Goal: Task Accomplishment & Management: Manage account settings

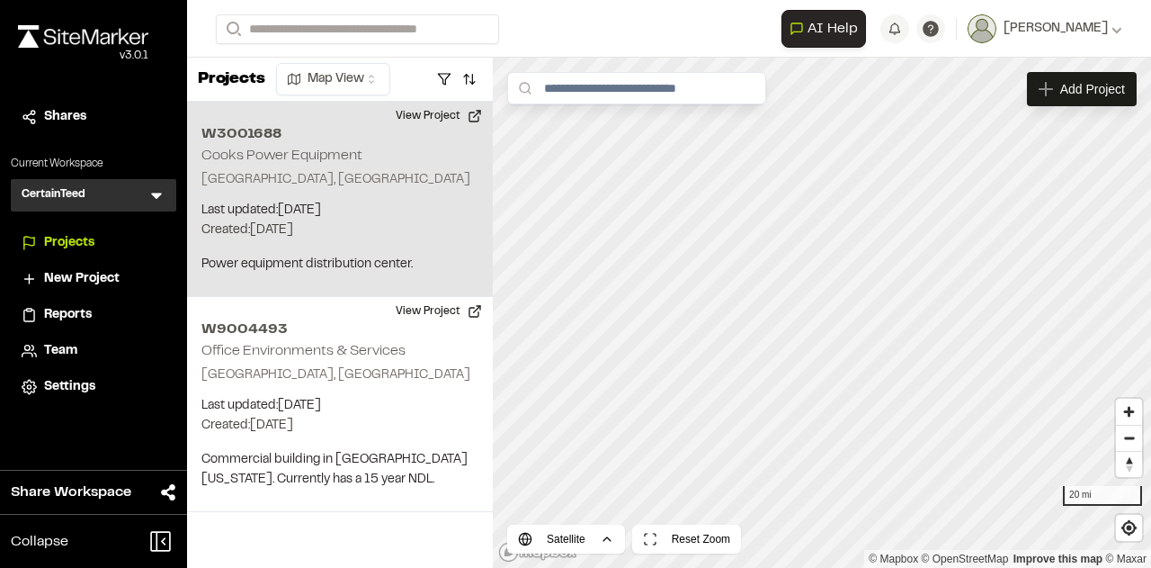
click at [333, 156] on h2 "Cooks Power Equipment" at bounding box center [282, 155] width 161 height 13
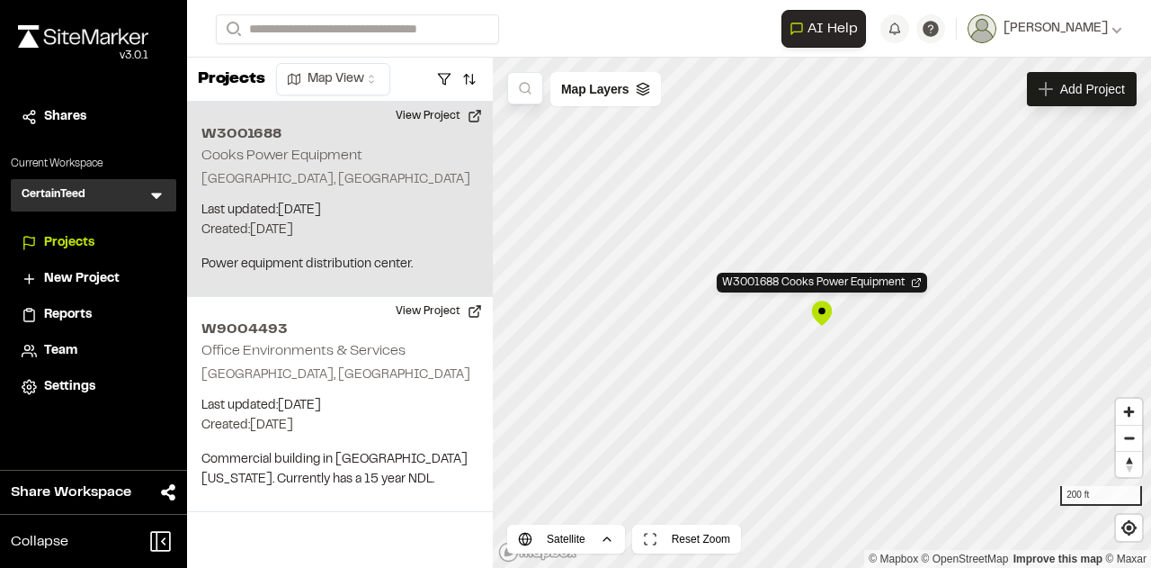
click at [348, 195] on div "W3001688 Cooks Power Equipment Groveland, FL Last updated: Sep 26, 2025 Budget:…" at bounding box center [340, 199] width 306 height 195
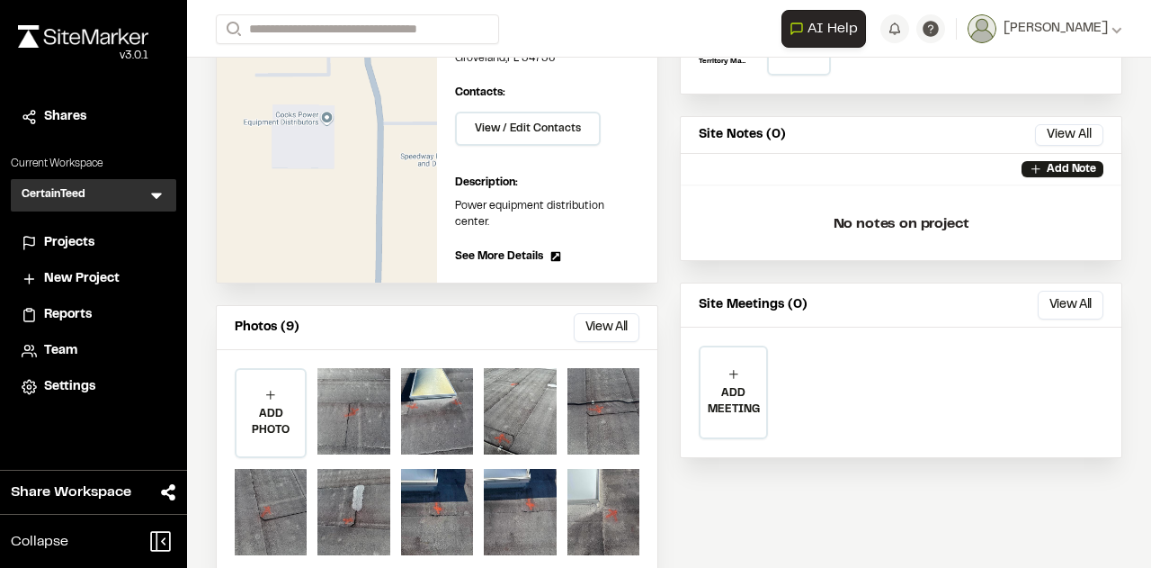
scroll to position [273, 0]
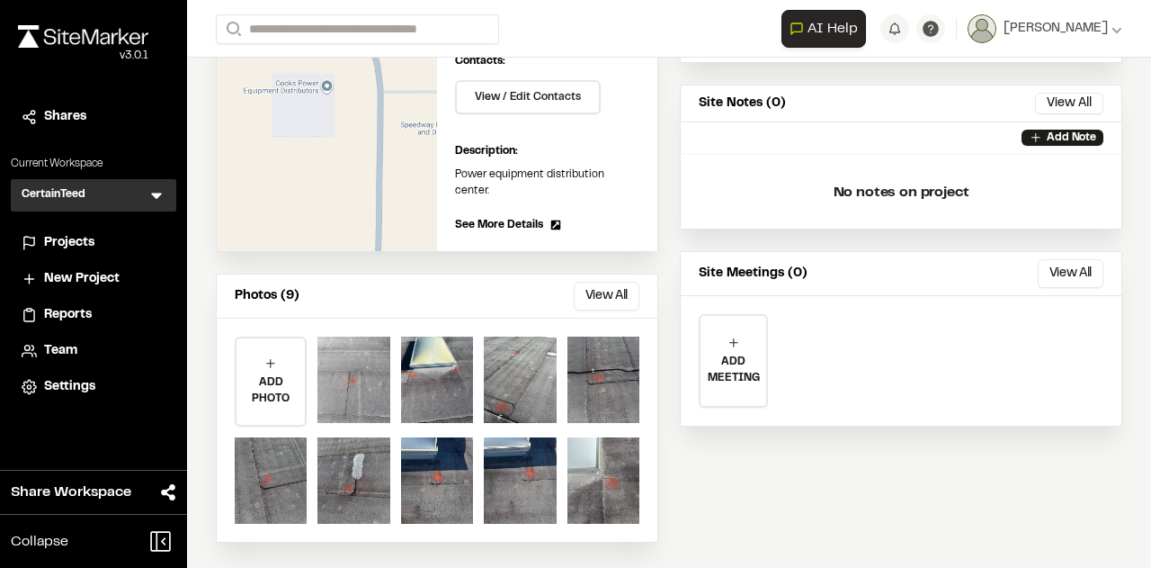
click at [365, 381] on div at bounding box center [354, 379] width 72 height 86
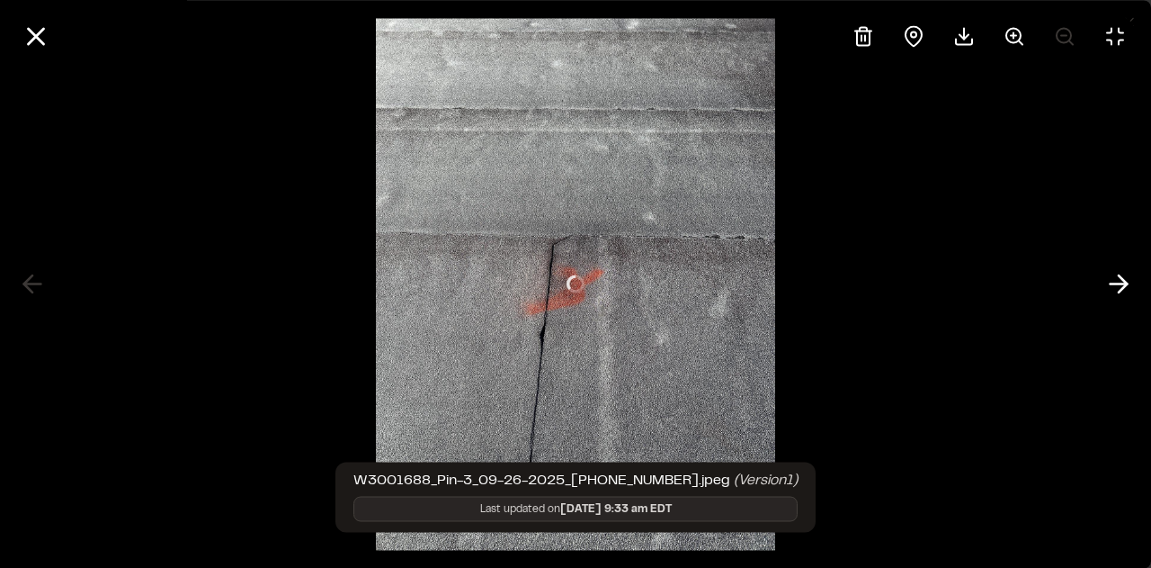
click at [365, 381] on div at bounding box center [575, 284] width 1151 height 568
click at [1116, 282] on icon at bounding box center [1119, 284] width 29 height 31
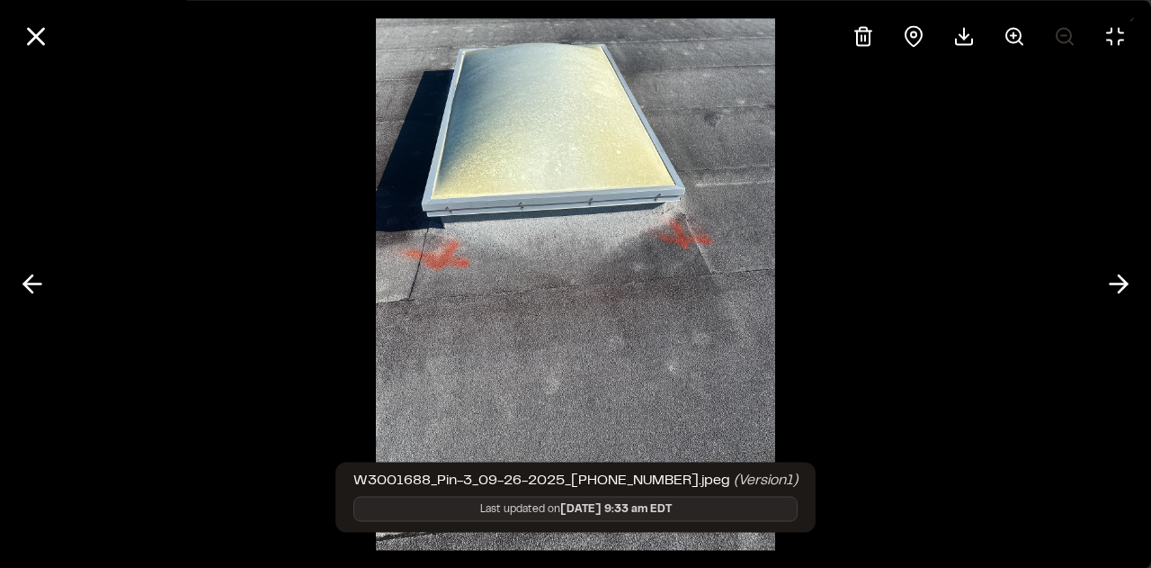
click at [675, 252] on img at bounding box center [575, 284] width 399 height 568
click at [1116, 280] on icon at bounding box center [1119, 284] width 29 height 31
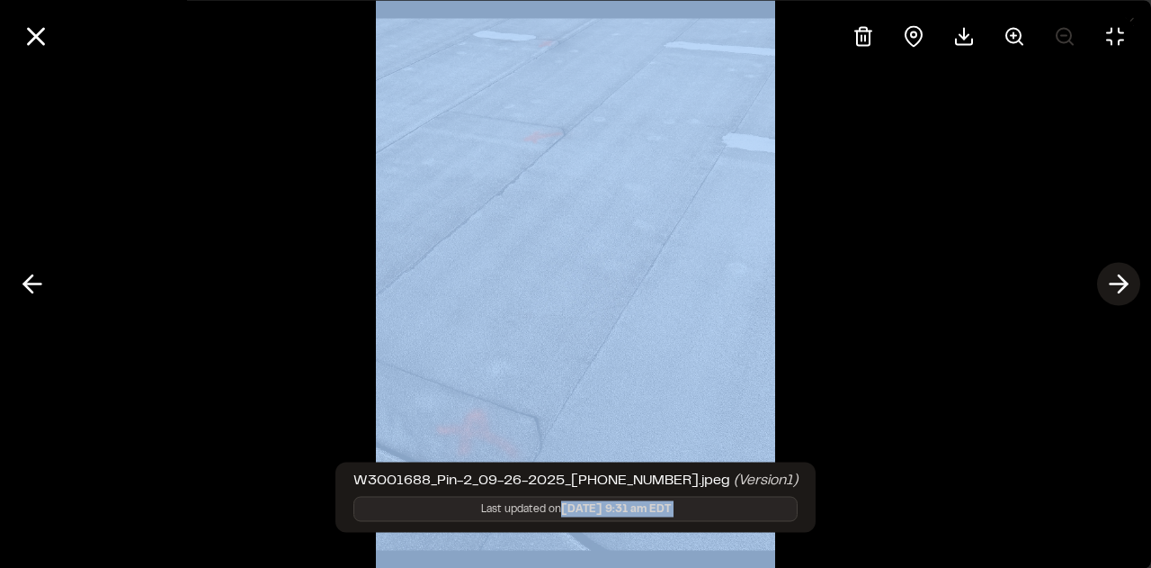
click at [1114, 280] on icon at bounding box center [1119, 284] width 29 height 31
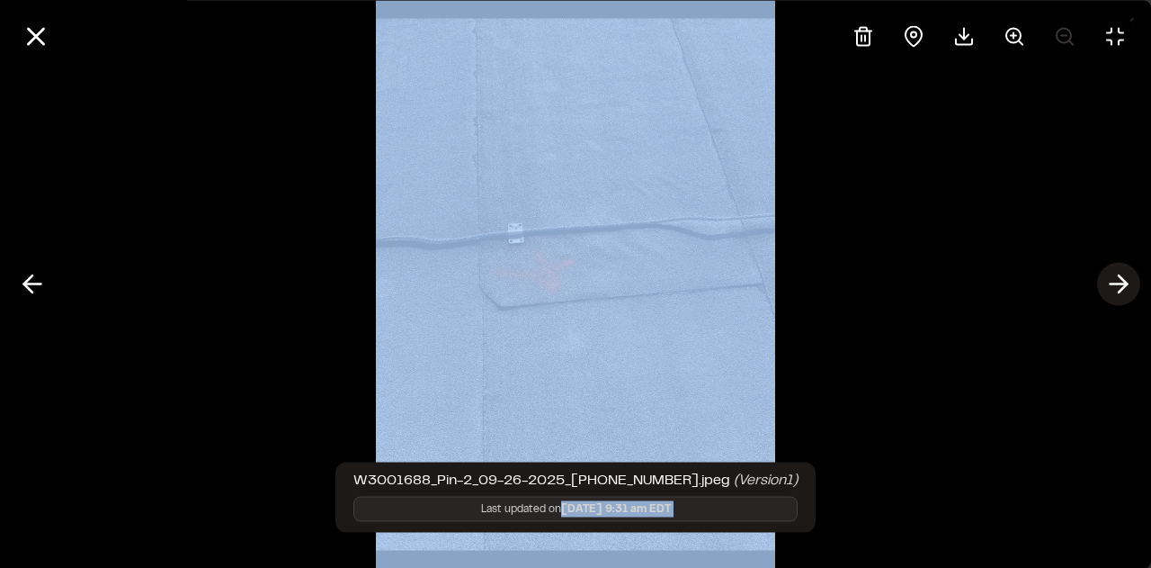
click at [1114, 280] on icon at bounding box center [1119, 284] width 29 height 31
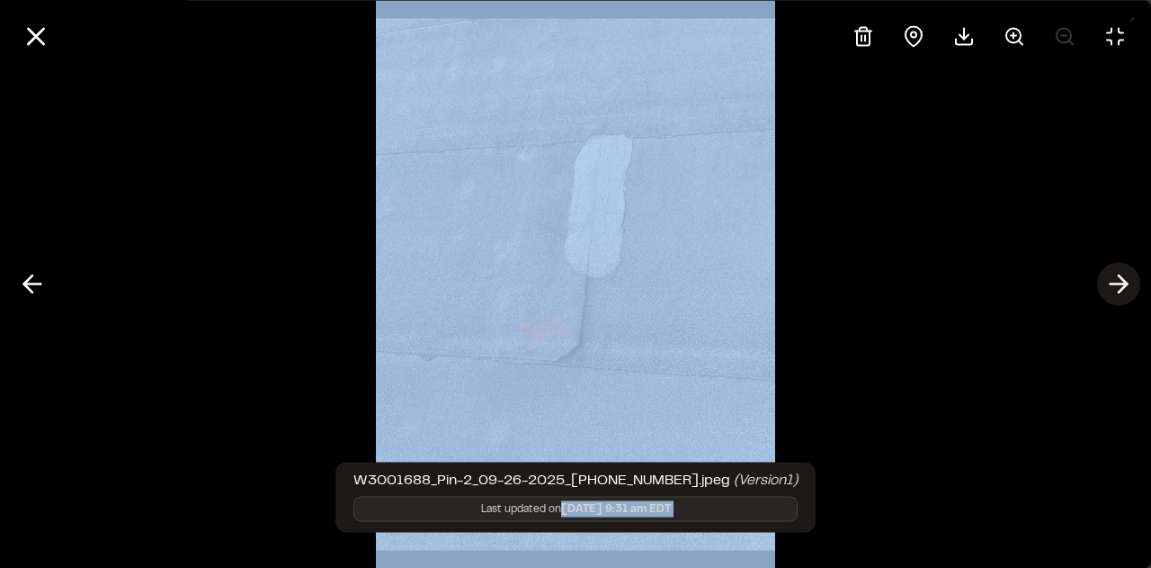
click at [1114, 280] on icon at bounding box center [1119, 284] width 29 height 31
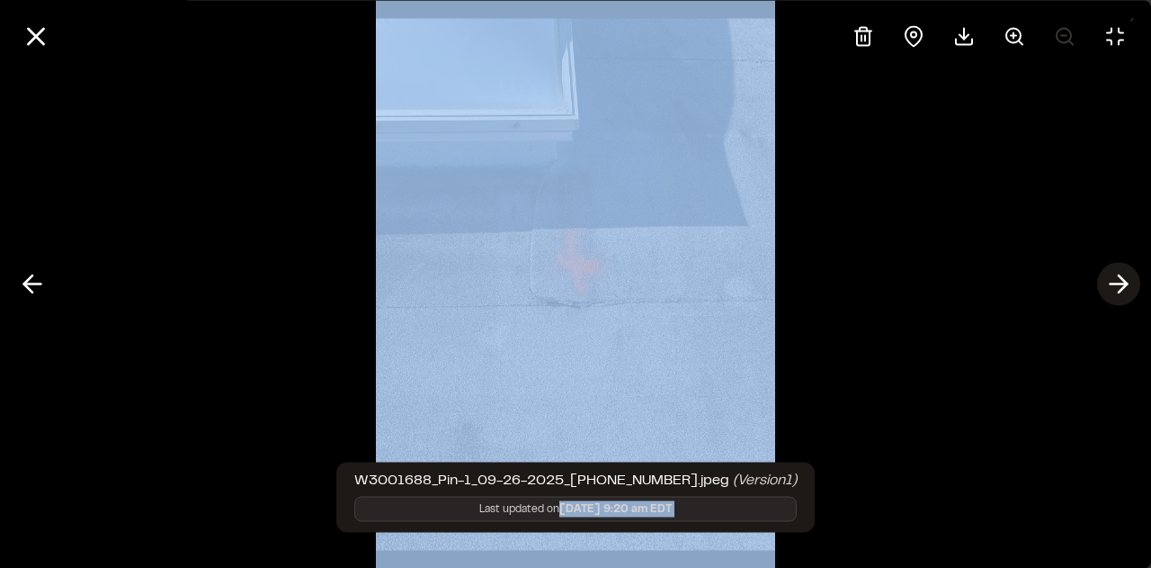
click at [1114, 280] on icon at bounding box center [1119, 284] width 29 height 31
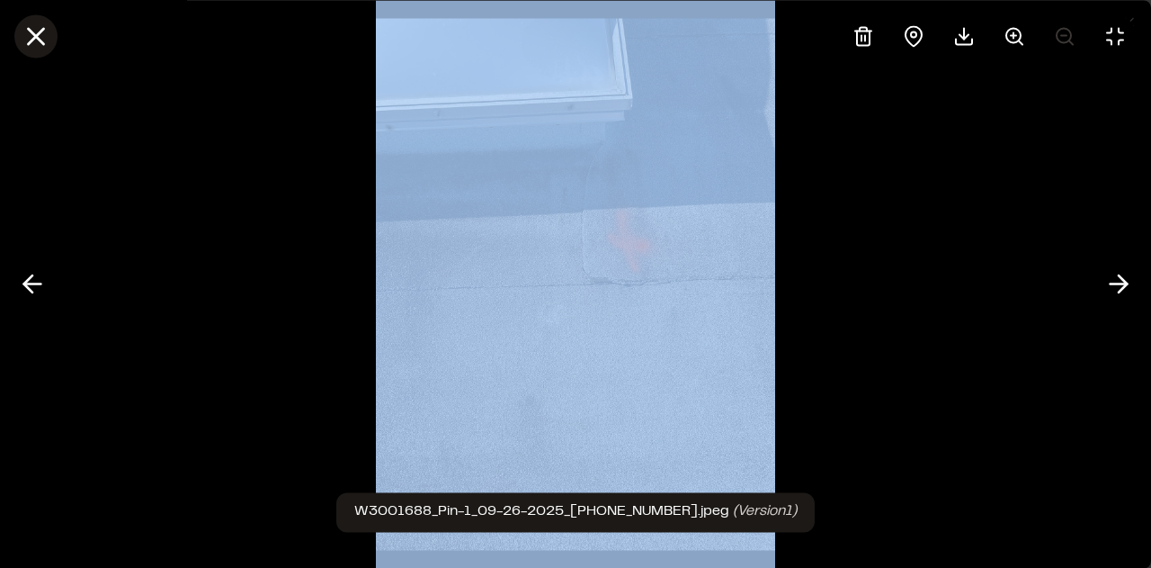
click at [38, 31] on icon at bounding box center [36, 36] width 31 height 31
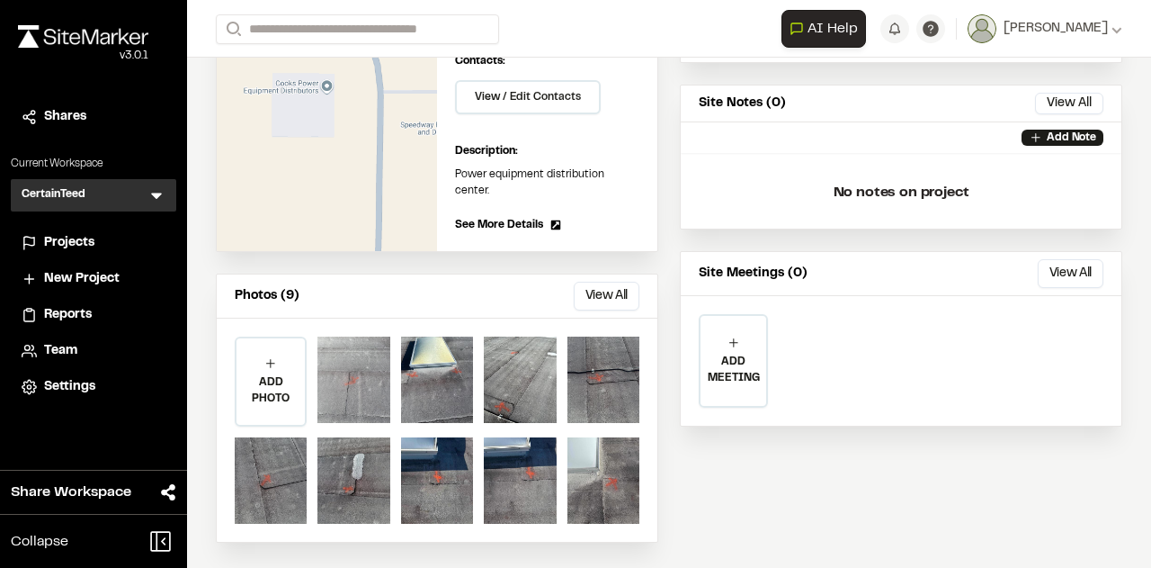
click at [374, 372] on div at bounding box center [354, 379] width 72 height 86
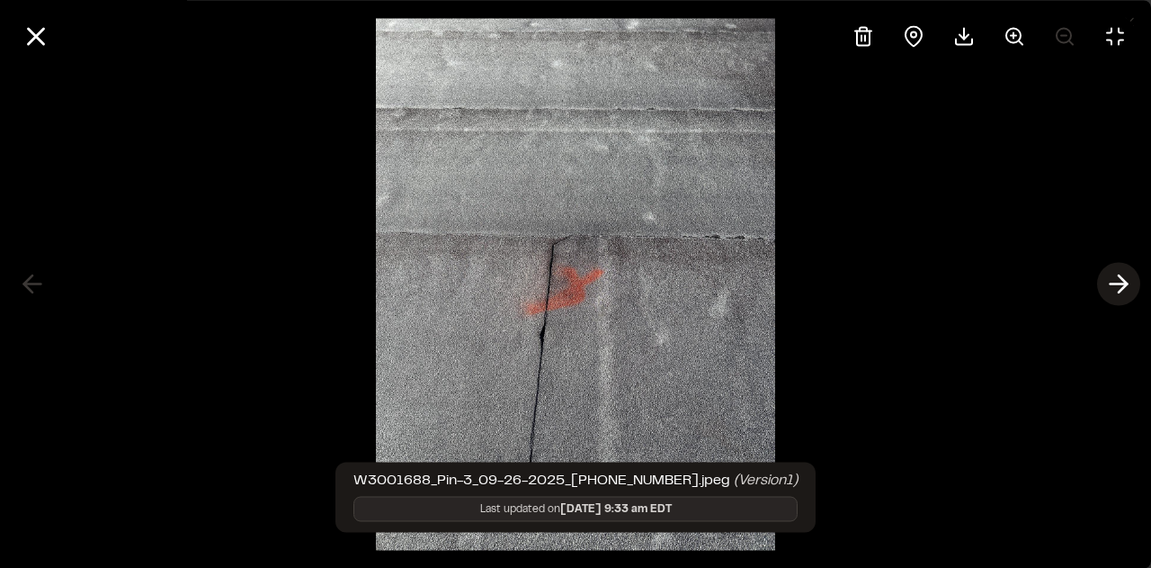
click at [1125, 284] on icon at bounding box center [1119, 284] width 29 height 31
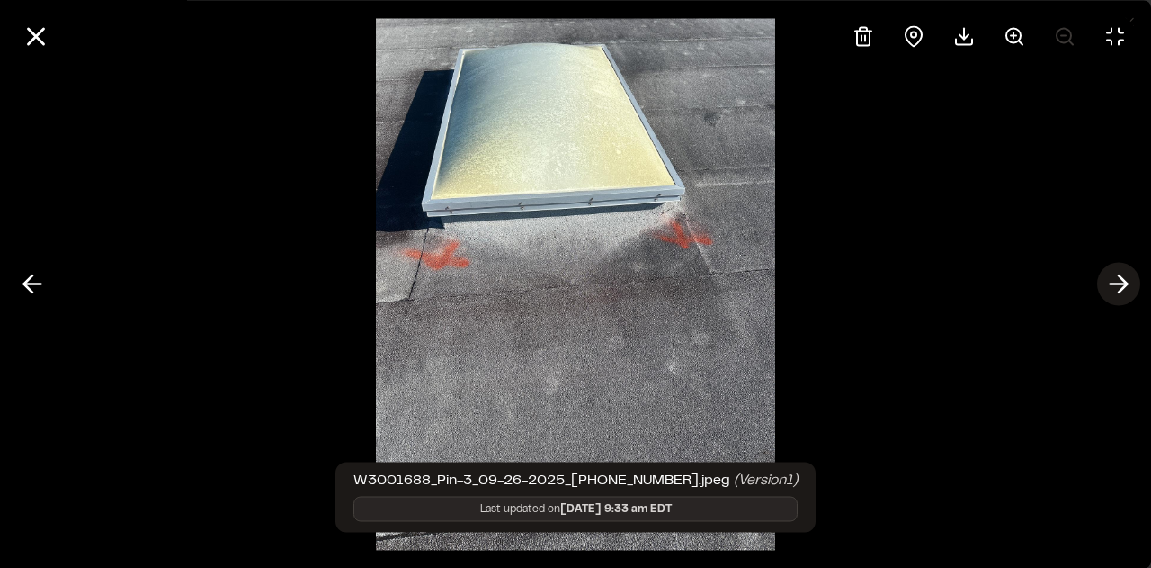
click at [1125, 284] on line at bounding box center [1119, 284] width 17 height 0
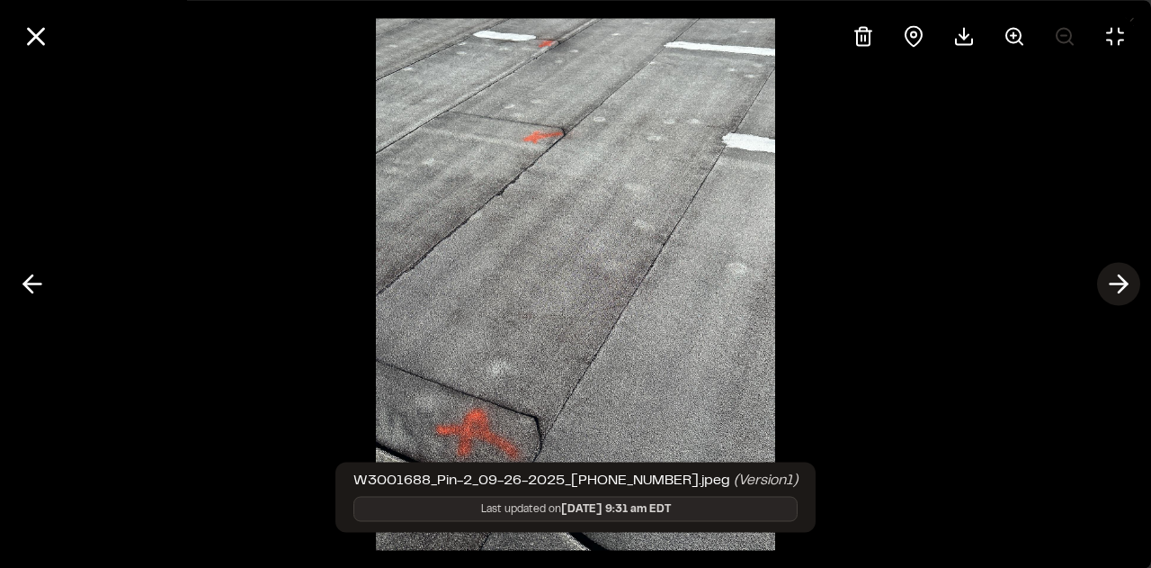
click at [1125, 284] on line at bounding box center [1119, 284] width 17 height 0
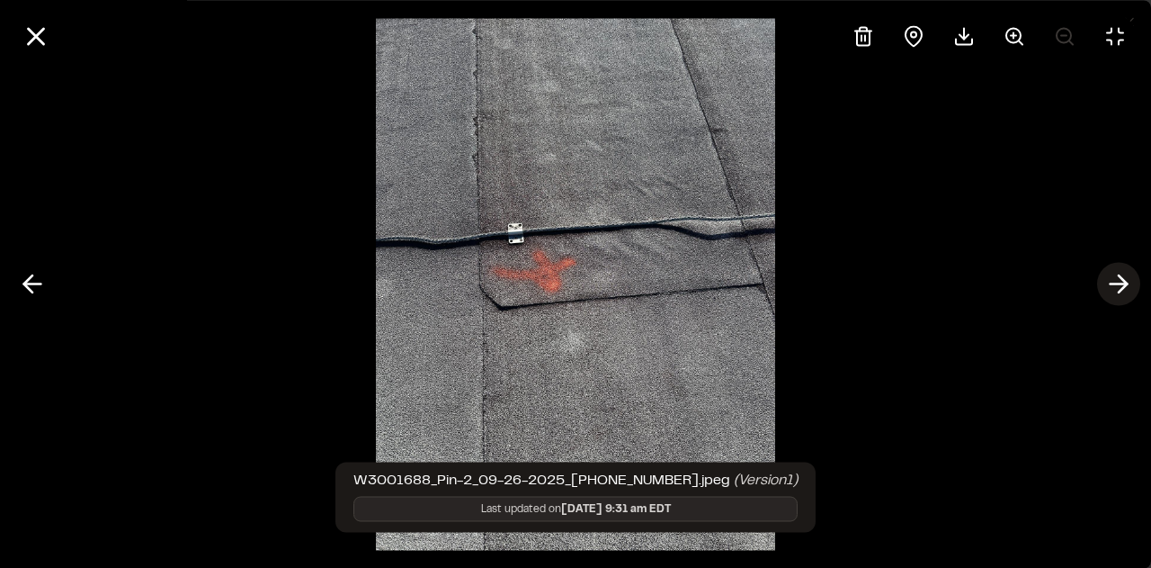
click at [1125, 284] on line at bounding box center [1119, 284] width 17 height 0
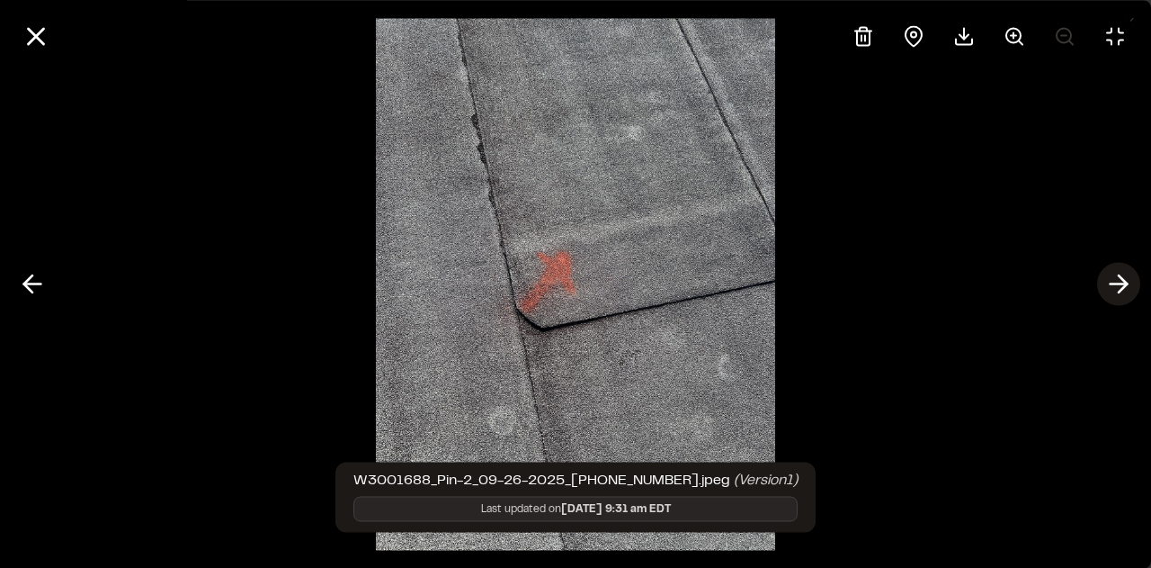
click at [1125, 284] on line at bounding box center [1119, 284] width 17 height 0
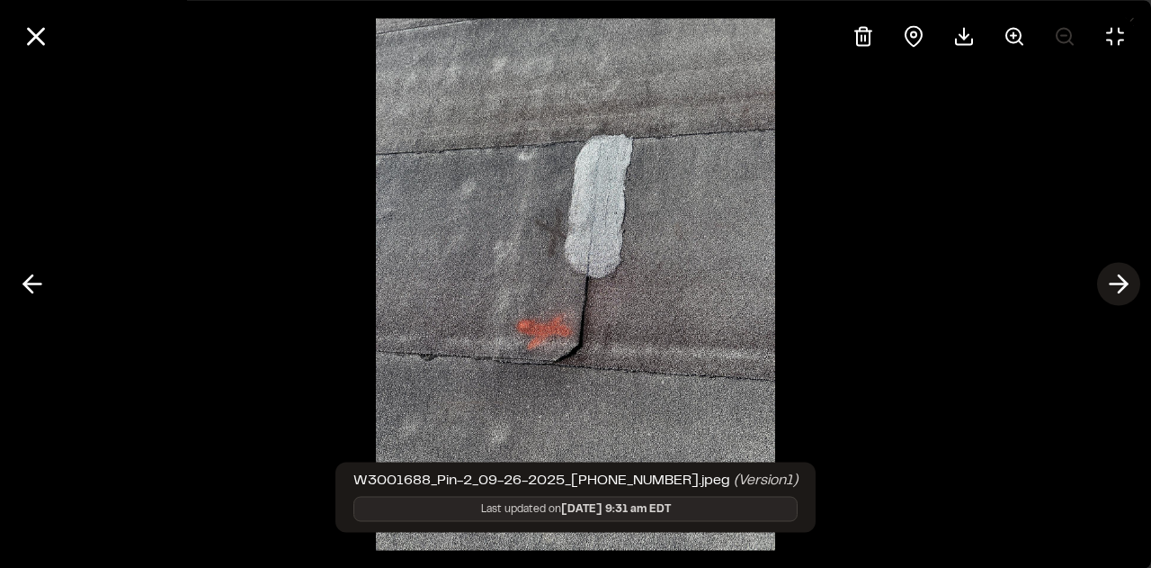
click at [1125, 284] on line at bounding box center [1119, 284] width 17 height 0
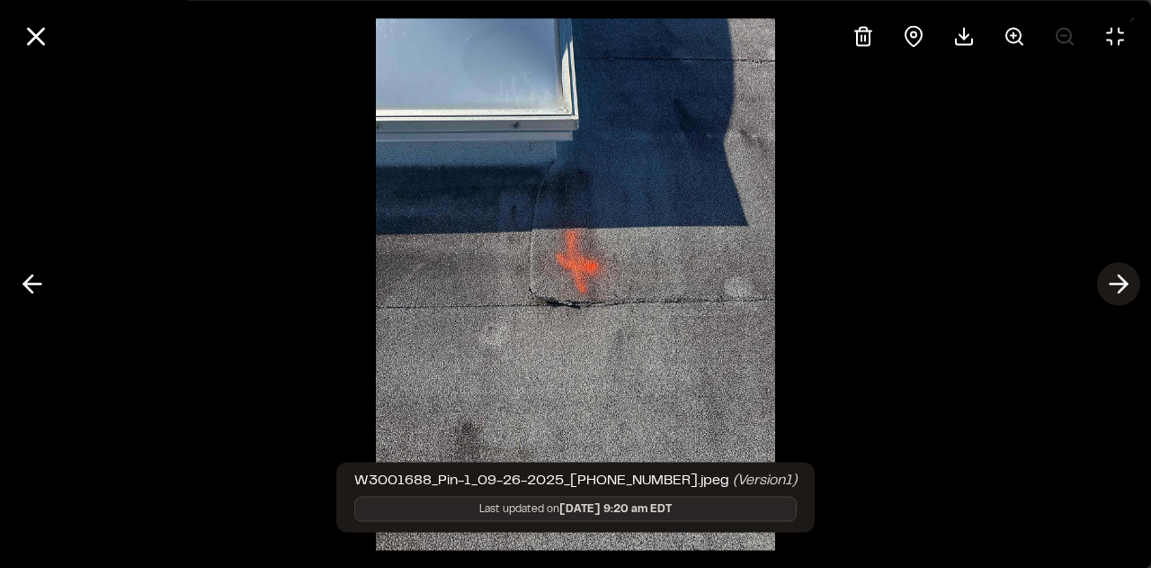
click at [1125, 284] on line at bounding box center [1119, 284] width 17 height 0
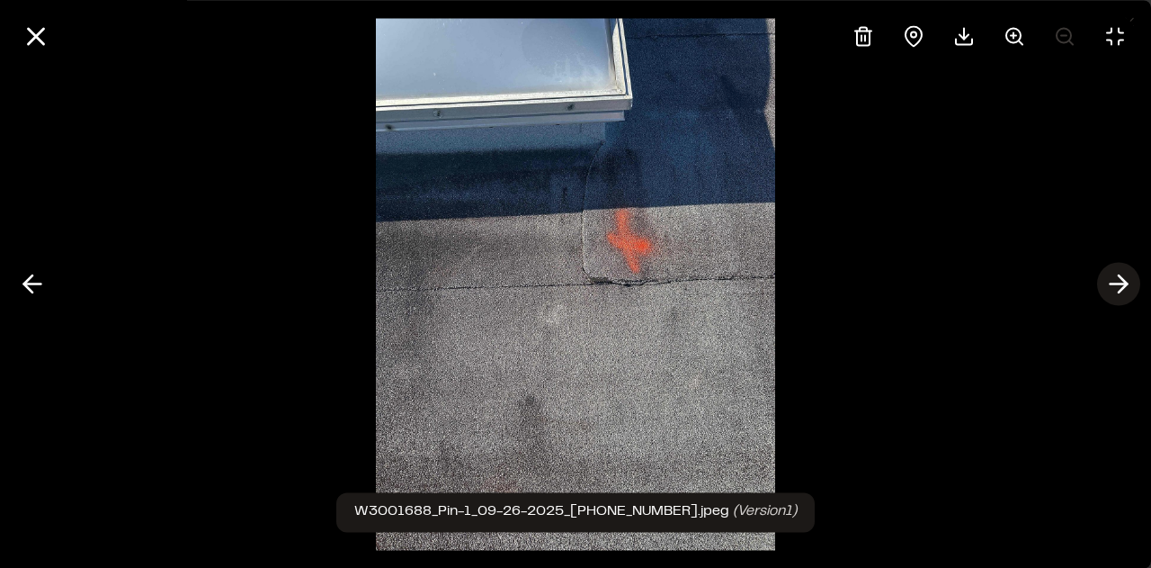
click at [1125, 284] on line at bounding box center [1119, 284] width 17 height 0
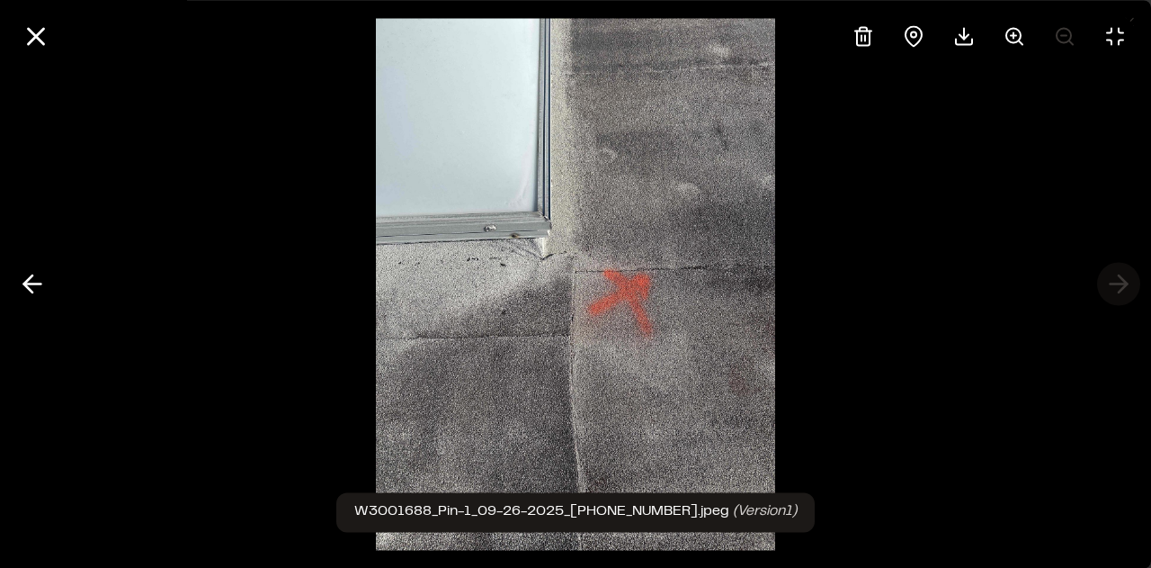
click at [1125, 284] on div at bounding box center [575, 284] width 1151 height 568
click at [38, 276] on icon at bounding box center [32, 284] width 29 height 31
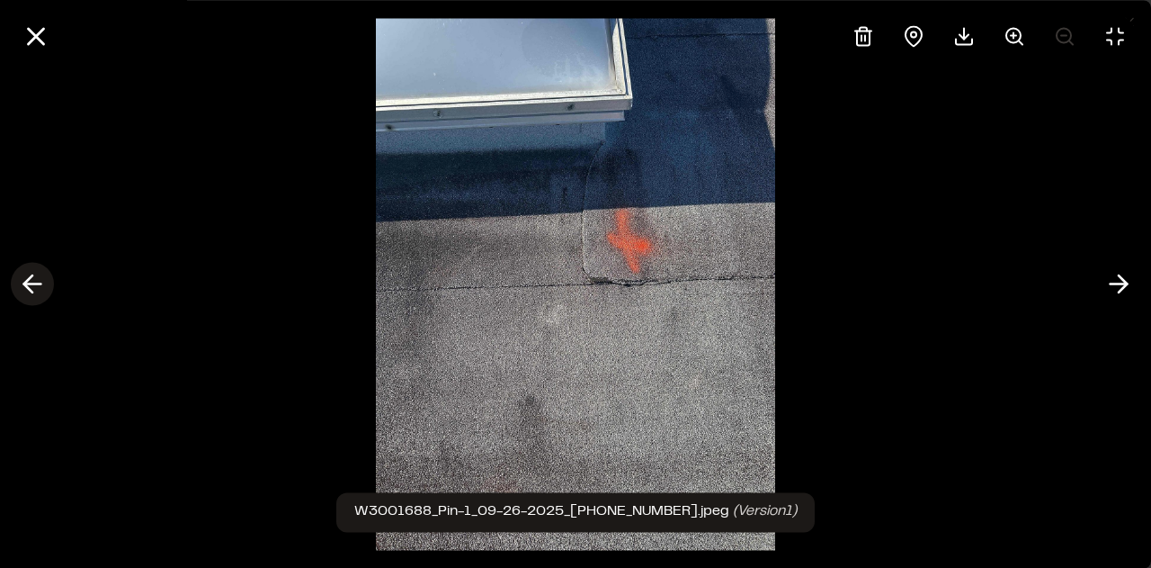
click at [38, 275] on icon at bounding box center [32, 284] width 29 height 31
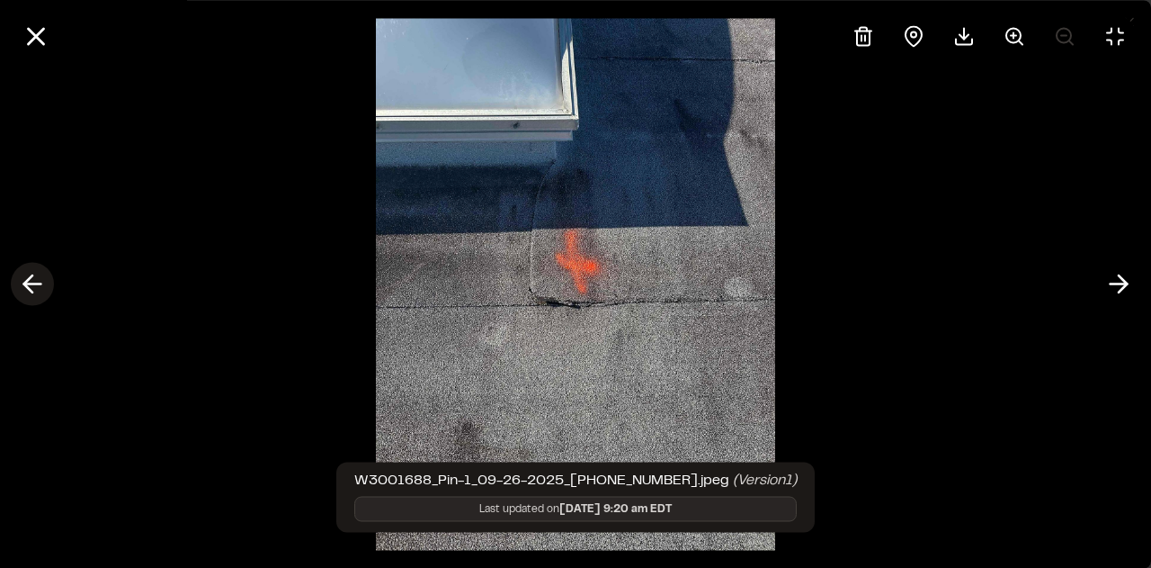
click at [39, 275] on icon at bounding box center [32, 284] width 29 height 31
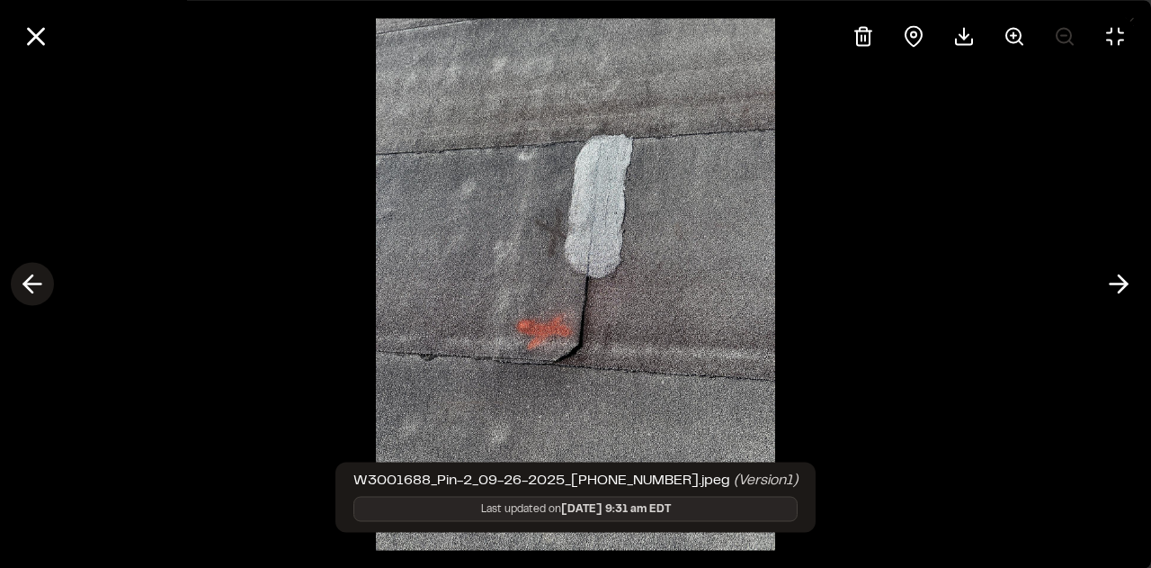
click at [39, 276] on icon at bounding box center [32, 284] width 29 height 31
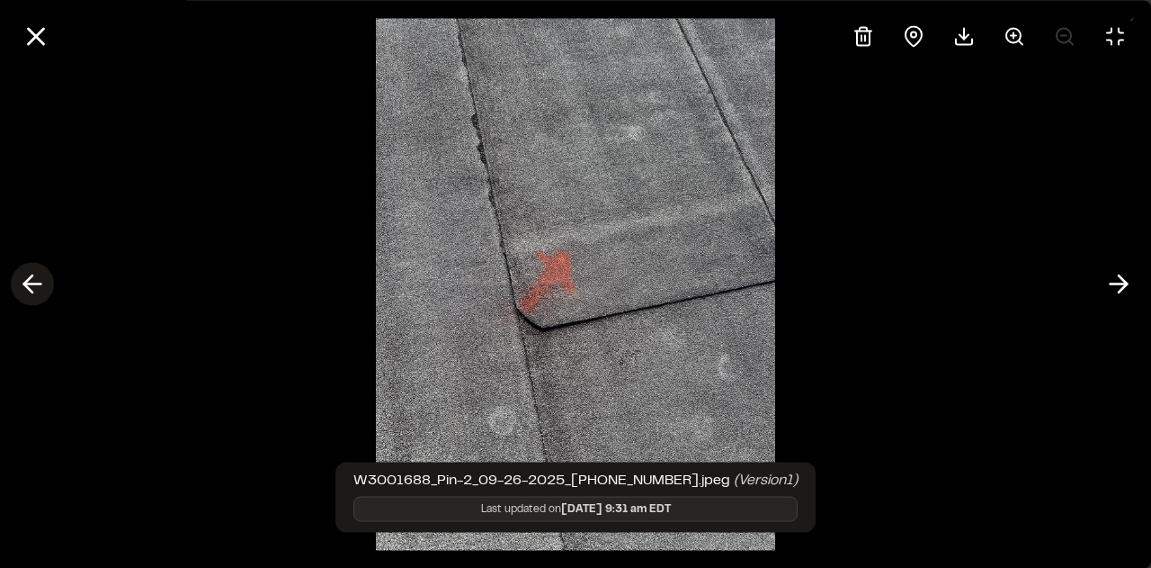
click at [39, 276] on icon at bounding box center [32, 284] width 29 height 31
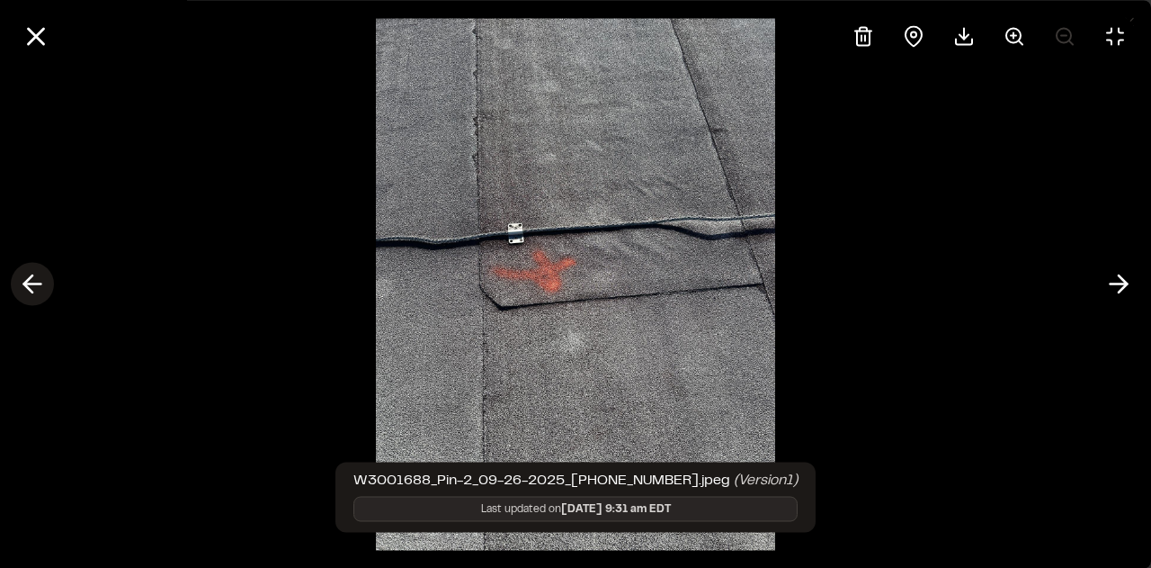
click at [39, 275] on icon at bounding box center [32, 284] width 29 height 31
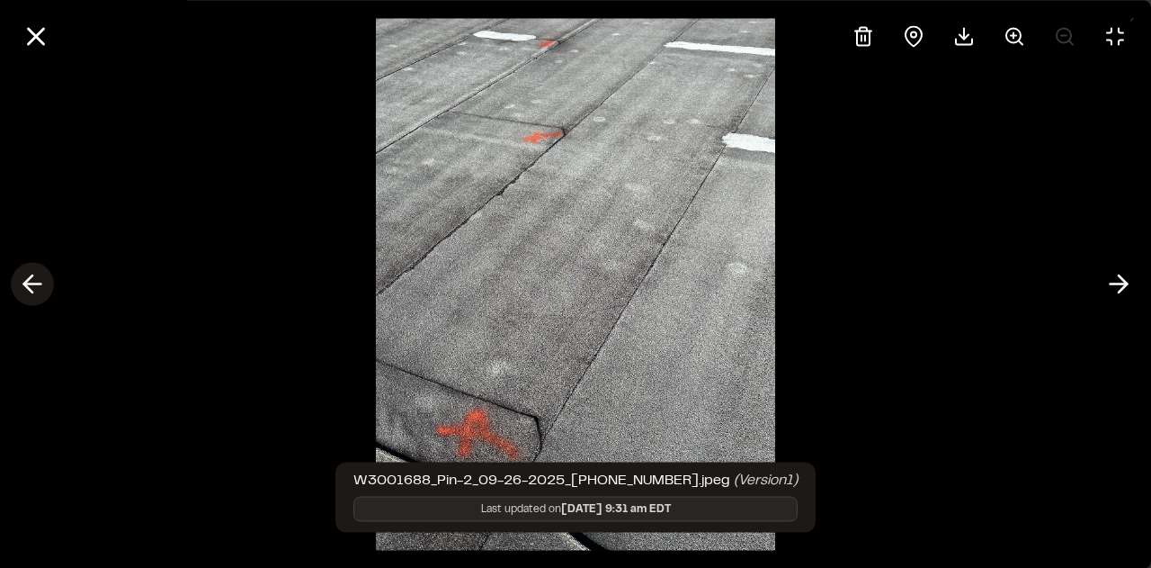
click at [39, 276] on icon at bounding box center [32, 284] width 29 height 31
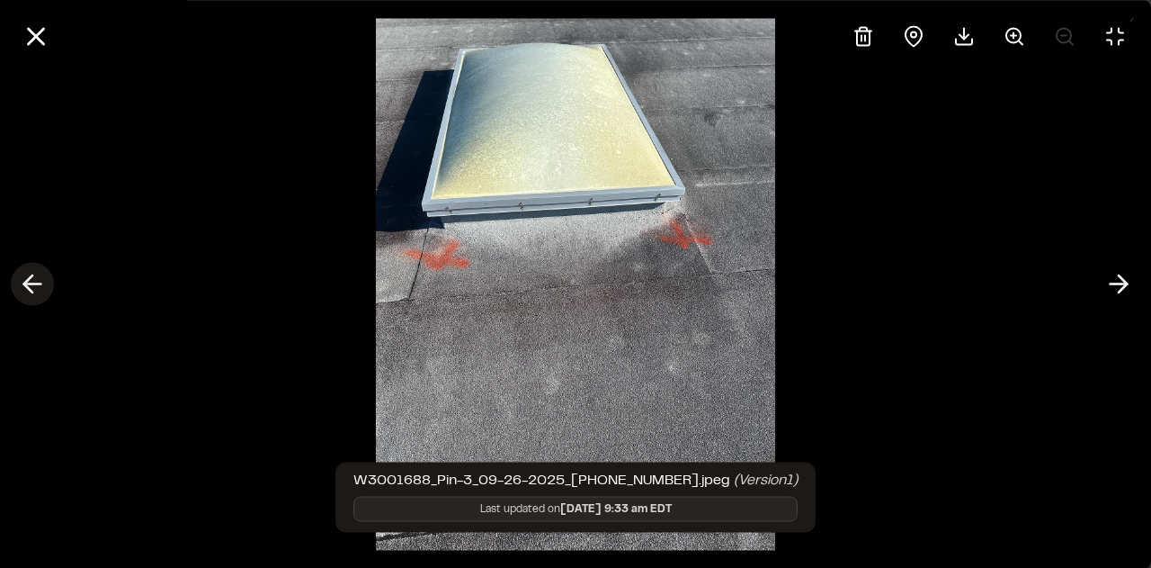
click at [39, 275] on icon at bounding box center [32, 284] width 29 height 31
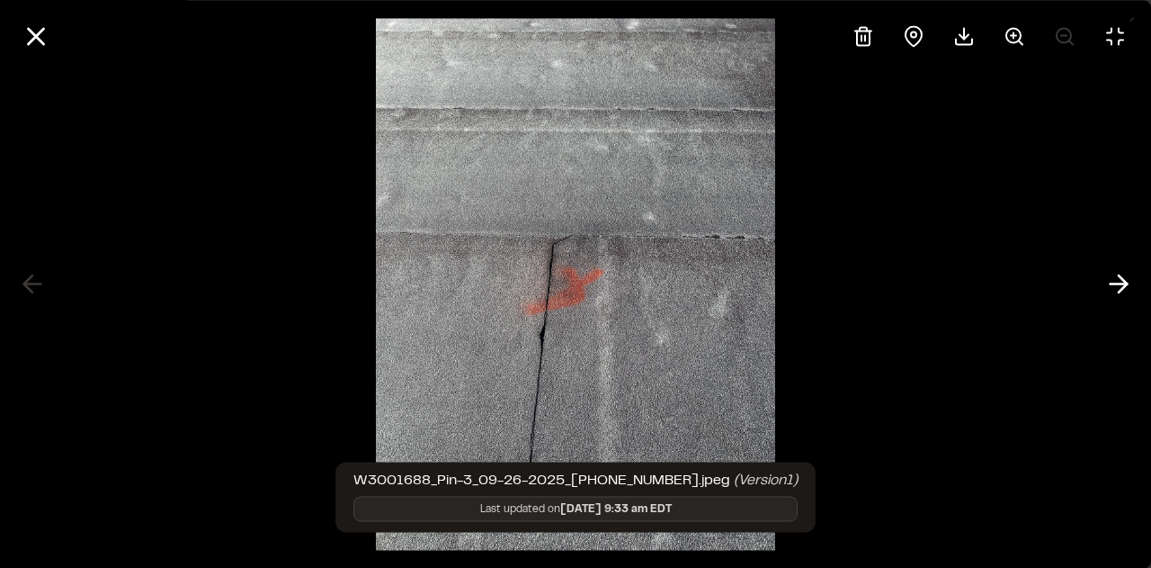
click at [39, 276] on div at bounding box center [575, 284] width 1151 height 568
click at [47, 44] on icon at bounding box center [36, 36] width 31 height 31
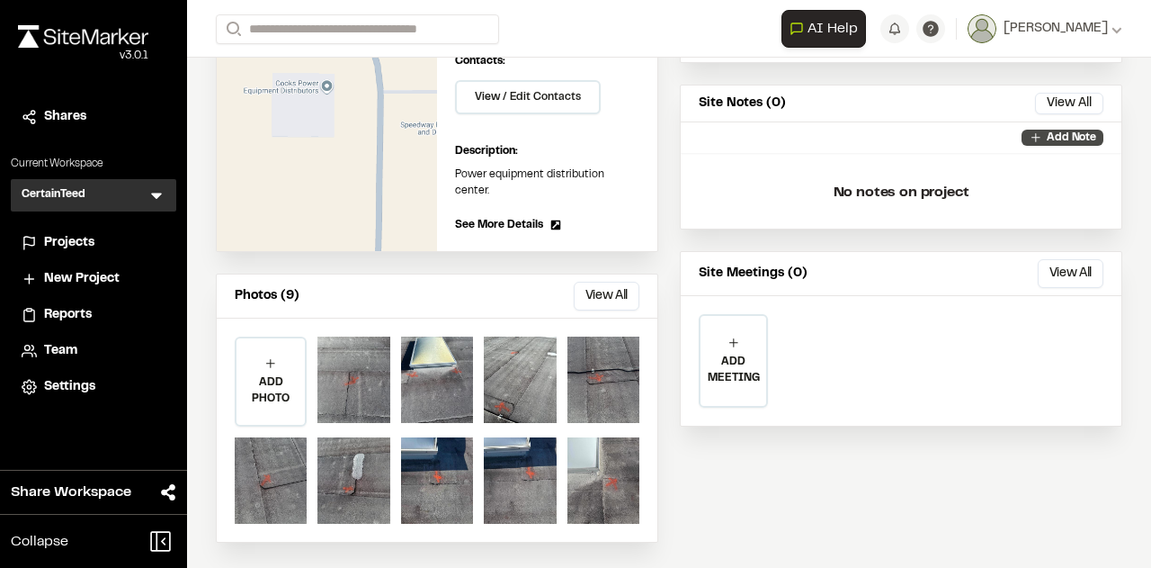
click at [1047, 130] on p "Add Note" at bounding box center [1071, 138] width 49 height 16
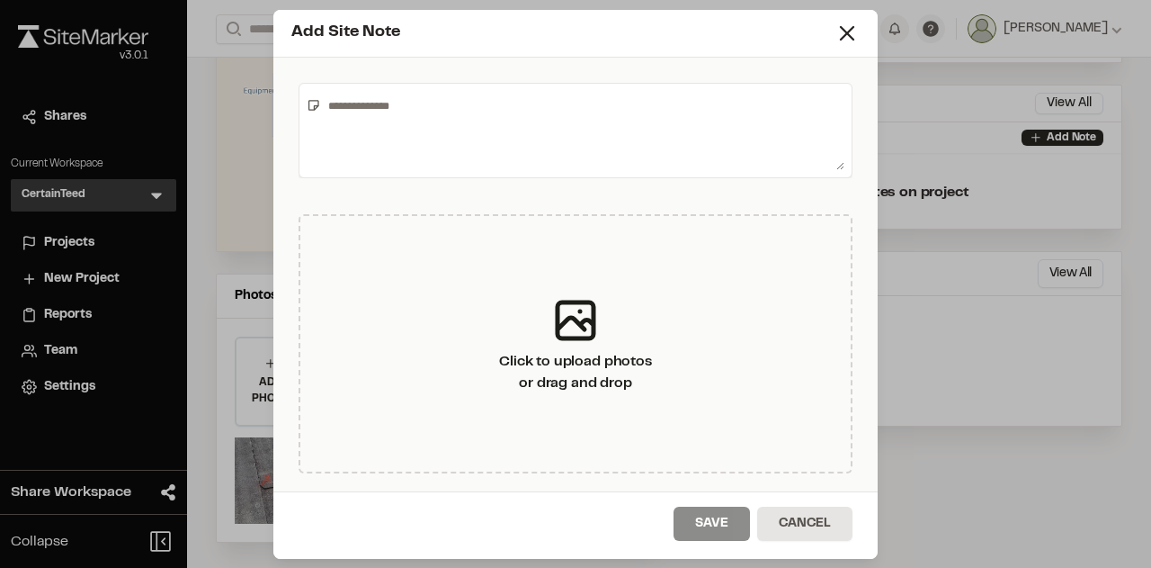
click at [549, 107] on textarea at bounding box center [583, 130] width 524 height 79
type textarea "**********"
click at [719, 514] on button "Save" at bounding box center [712, 523] width 76 height 34
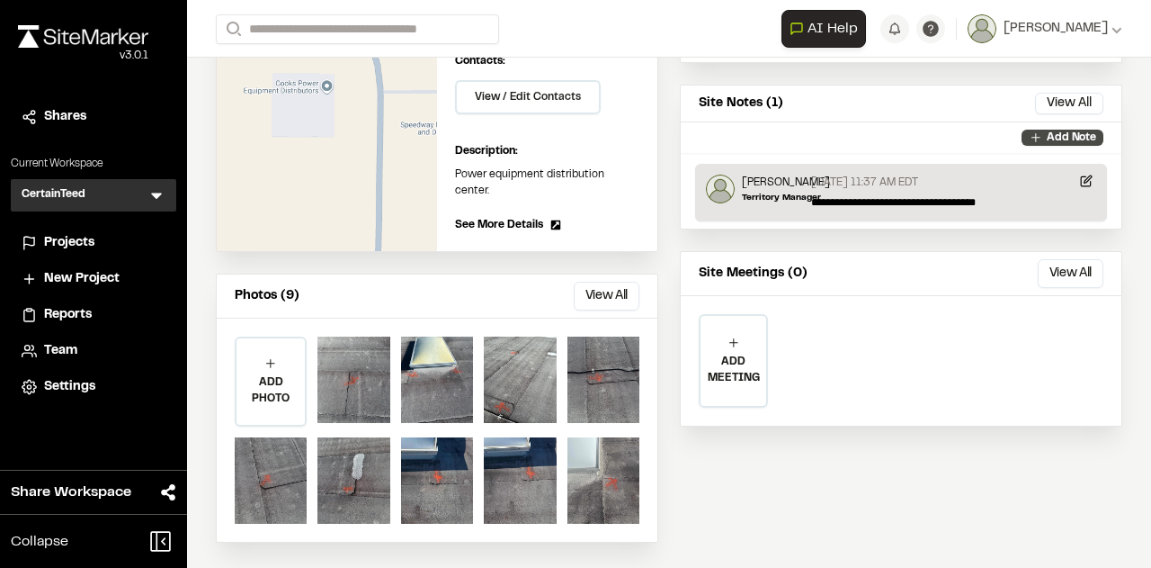
click at [1054, 130] on p "Add Note" at bounding box center [1071, 138] width 49 height 16
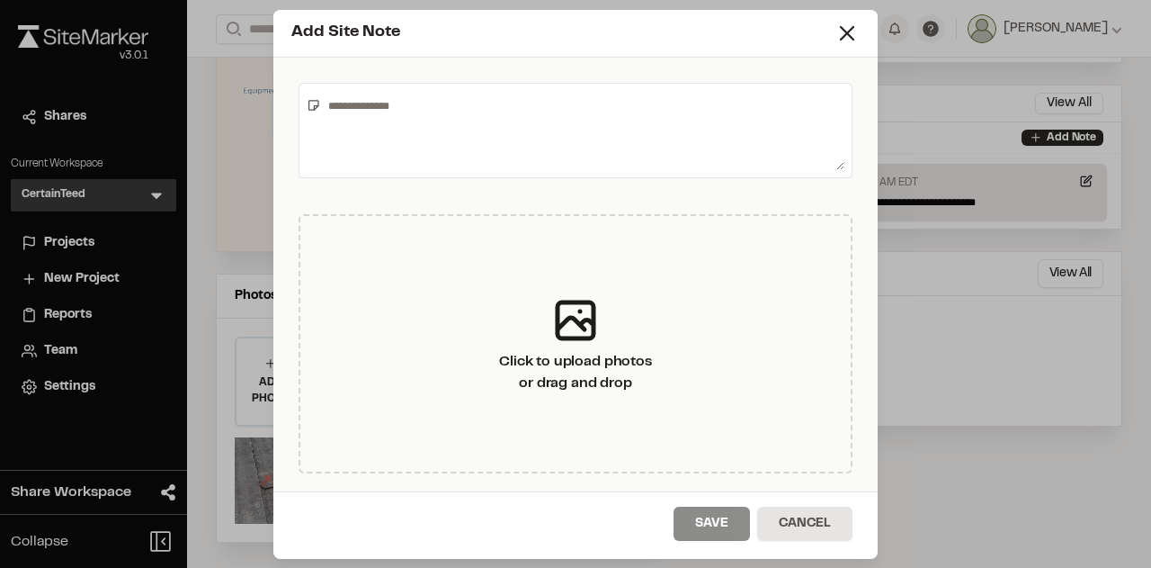
click at [623, 137] on textarea at bounding box center [583, 130] width 524 height 79
click at [389, 105] on textarea "**********" at bounding box center [582, 130] width 524 height 79
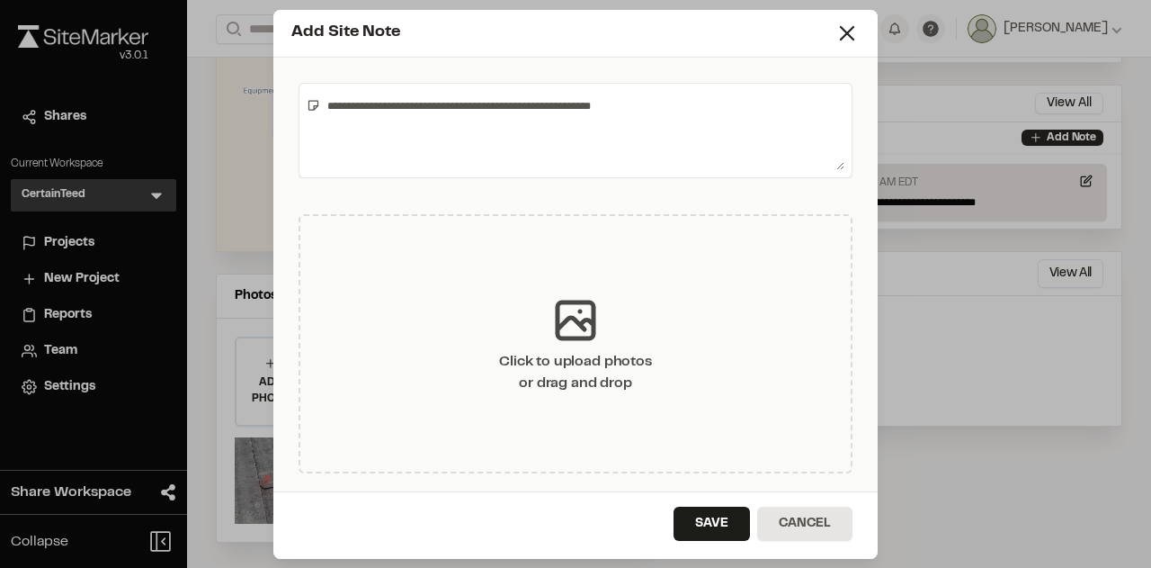
type textarea "**********"
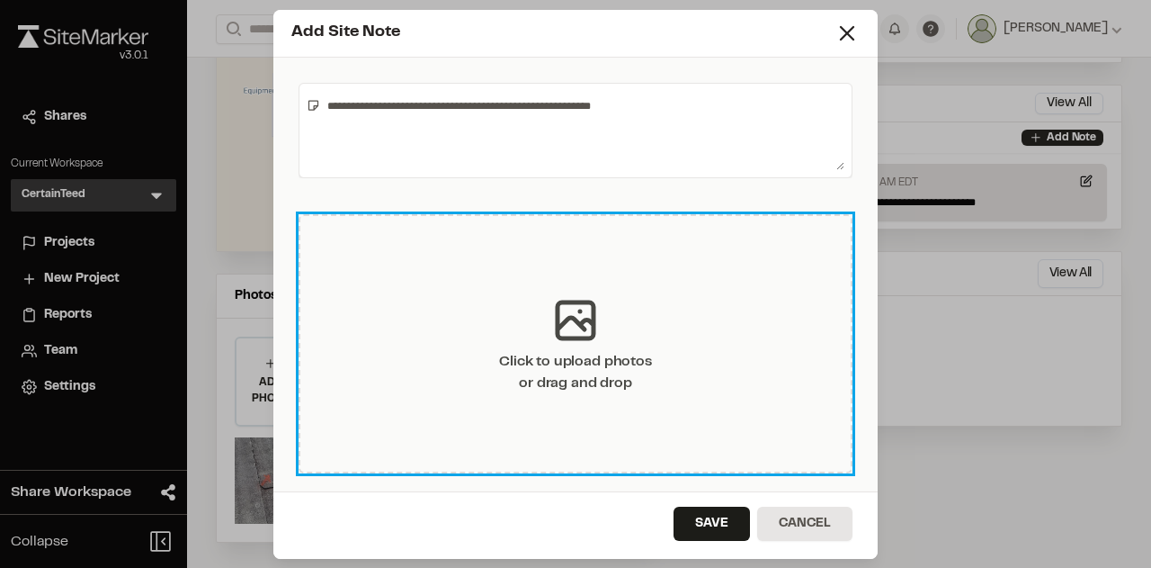
click at [576, 327] on icon at bounding box center [576, 320] width 54 height 54
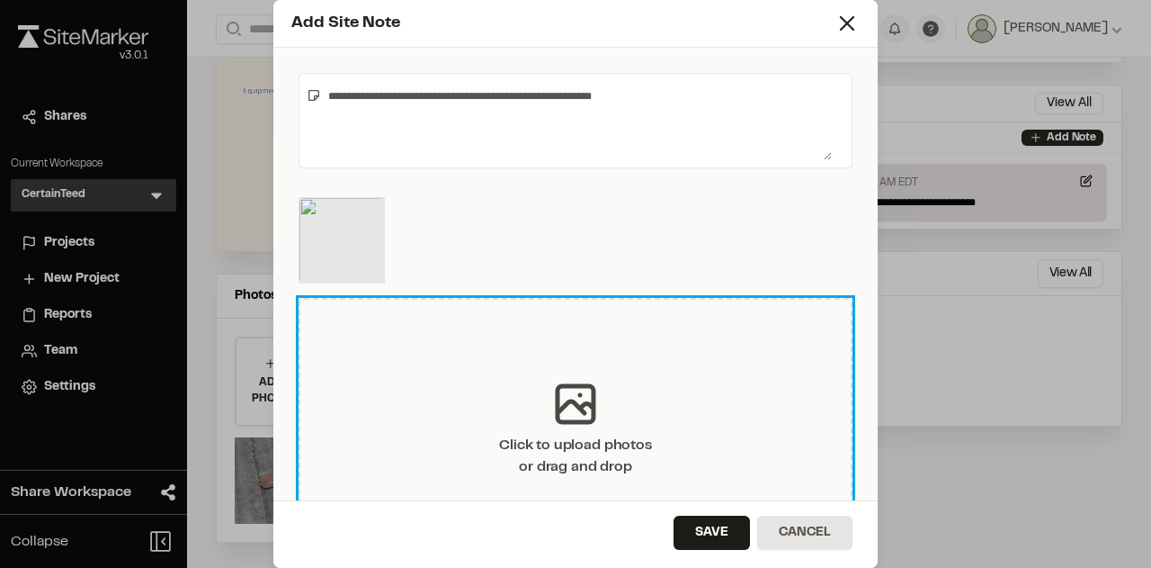
click at [583, 401] on icon at bounding box center [576, 404] width 36 height 36
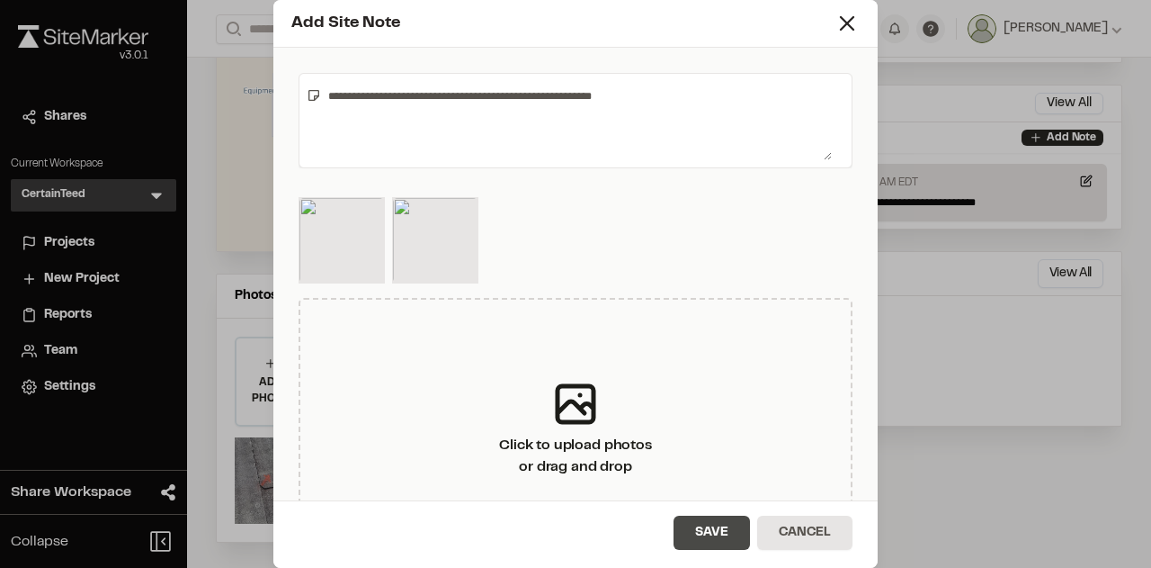
click at [703, 524] on button "Save" at bounding box center [712, 532] width 76 height 34
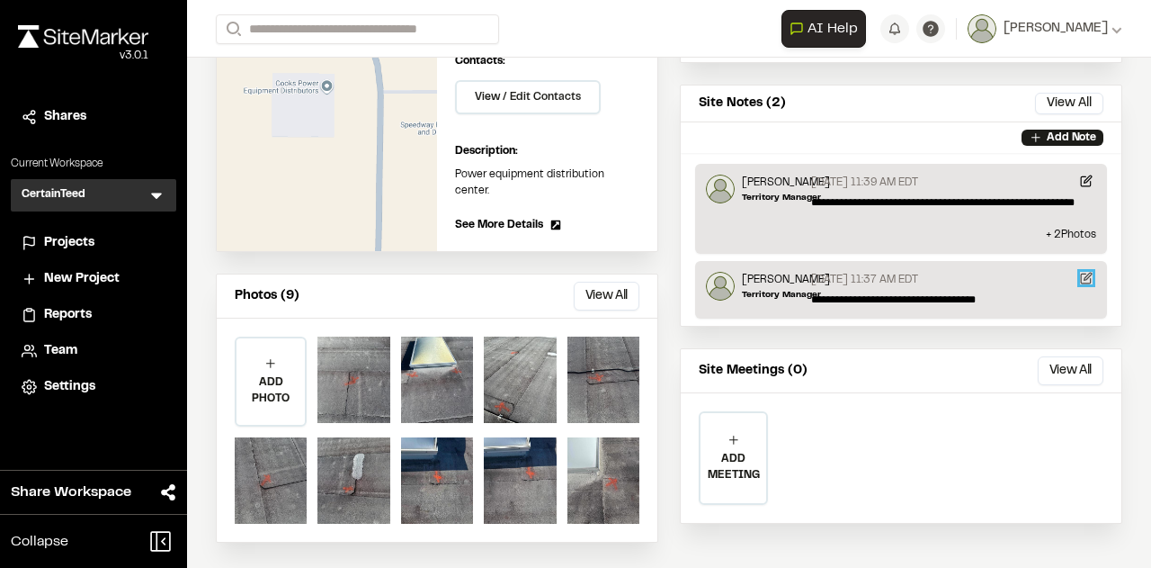
click at [1081, 283] on icon at bounding box center [1086, 278] width 10 height 10
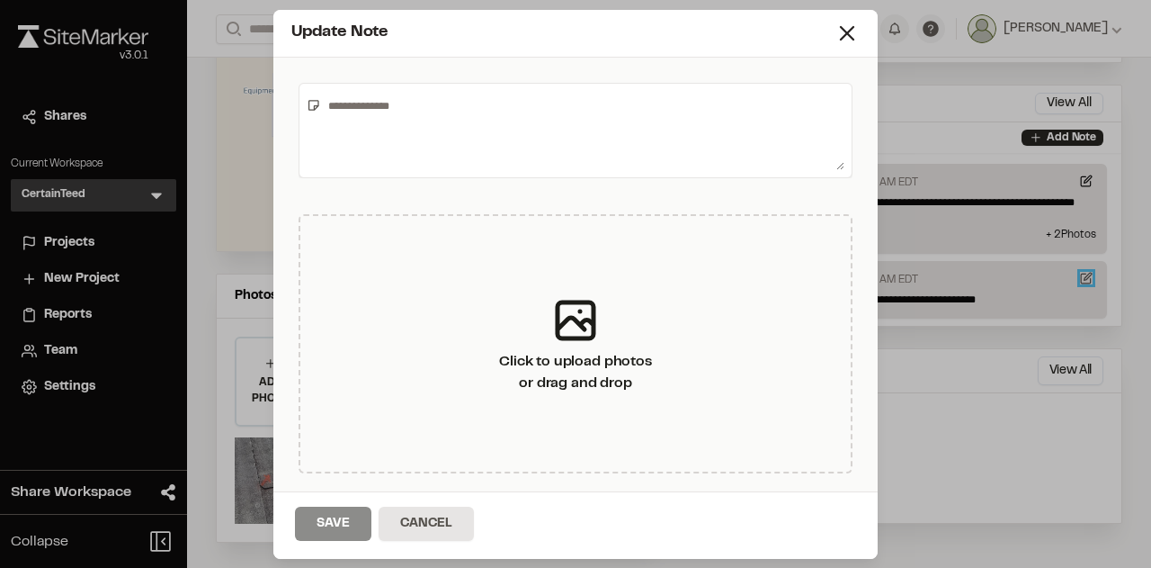
type textarea "**********"
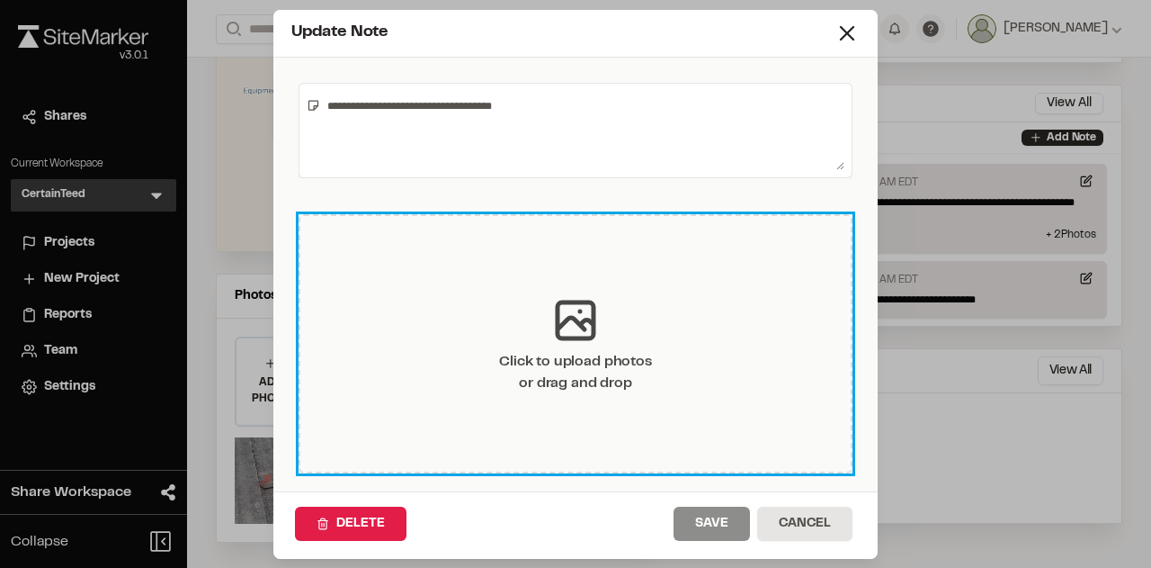
click at [569, 322] on icon at bounding box center [576, 320] width 54 height 54
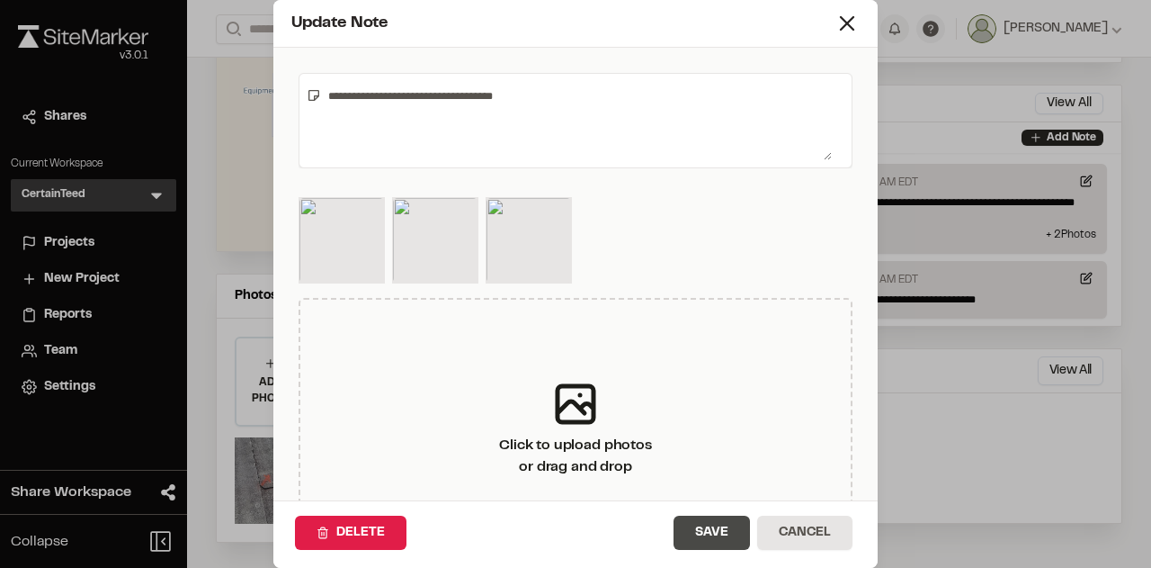
click at [696, 533] on button "Save" at bounding box center [712, 532] width 76 height 34
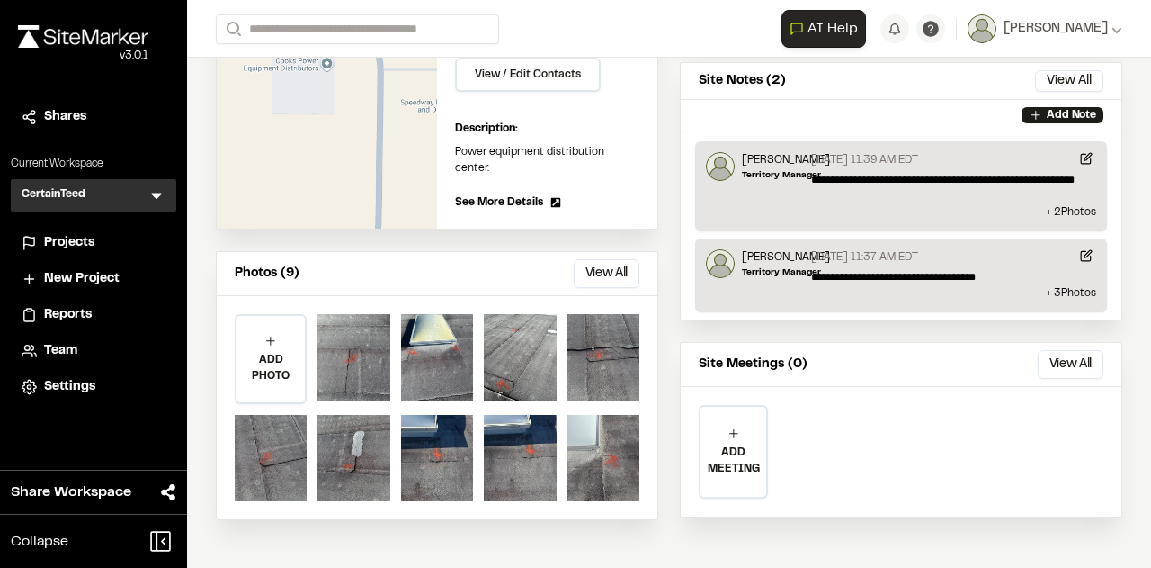
scroll to position [320, 0]
click at [720, 448] on p "ADD MEETING" at bounding box center [734, 460] width 66 height 32
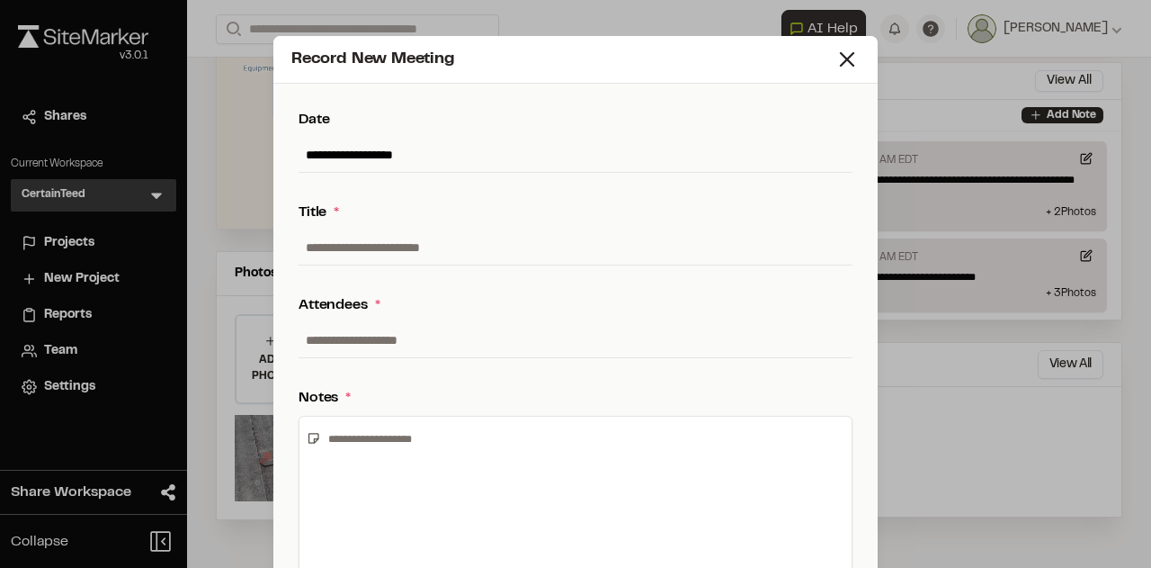
drag, startPoint x: 702, startPoint y: 300, endPoint x: 682, endPoint y: 301, distance: 19.9
click at [694, 294] on div "Attendees *" at bounding box center [576, 305] width 554 height 22
click at [328, 150] on input "**********" at bounding box center [369, 155] width 140 height 34
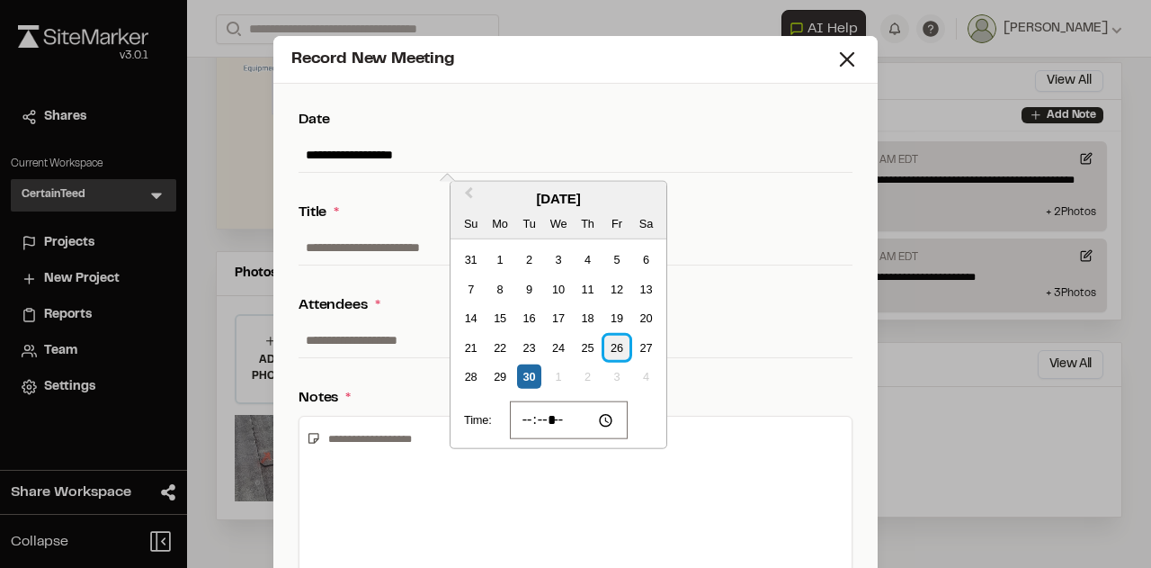
click at [614, 343] on div "26" at bounding box center [617, 347] width 24 height 24
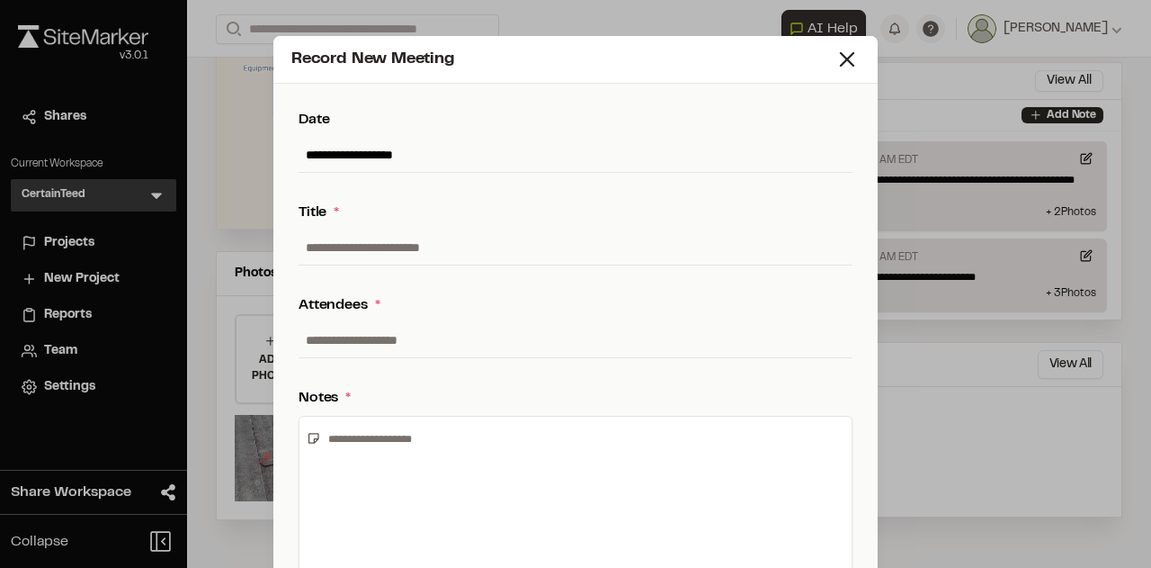
click at [408, 247] on input "text" at bounding box center [576, 247] width 554 height 34
type input "**********"
click at [407, 336] on input "text" at bounding box center [576, 340] width 554 height 34
click at [488, 331] on input "text" at bounding box center [576, 340] width 554 height 34
click at [468, 327] on input "text" at bounding box center [576, 340] width 554 height 34
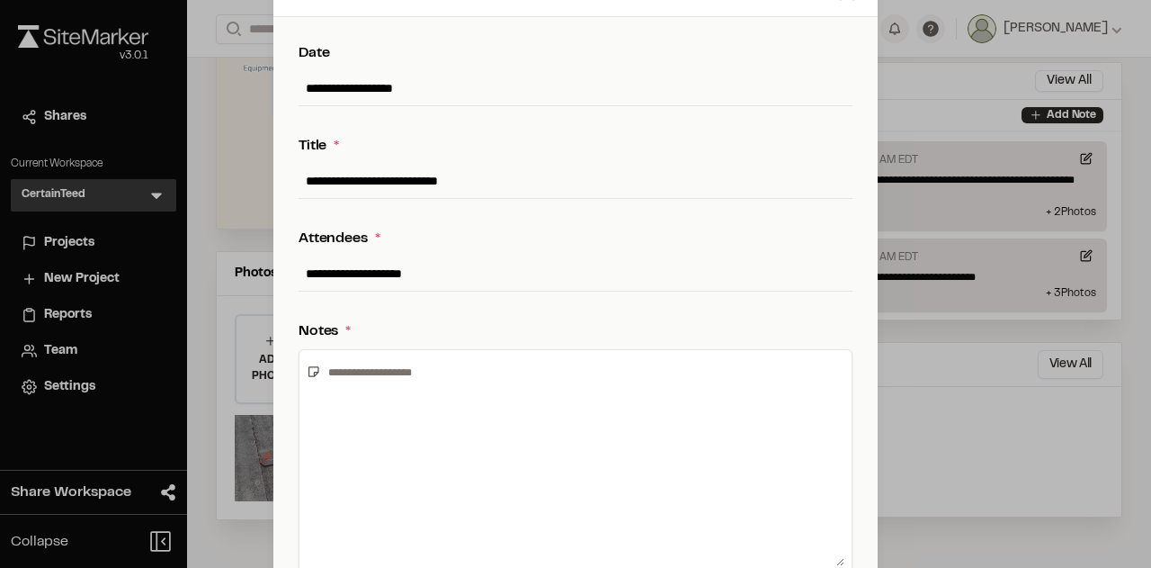
scroll to position [90, 0]
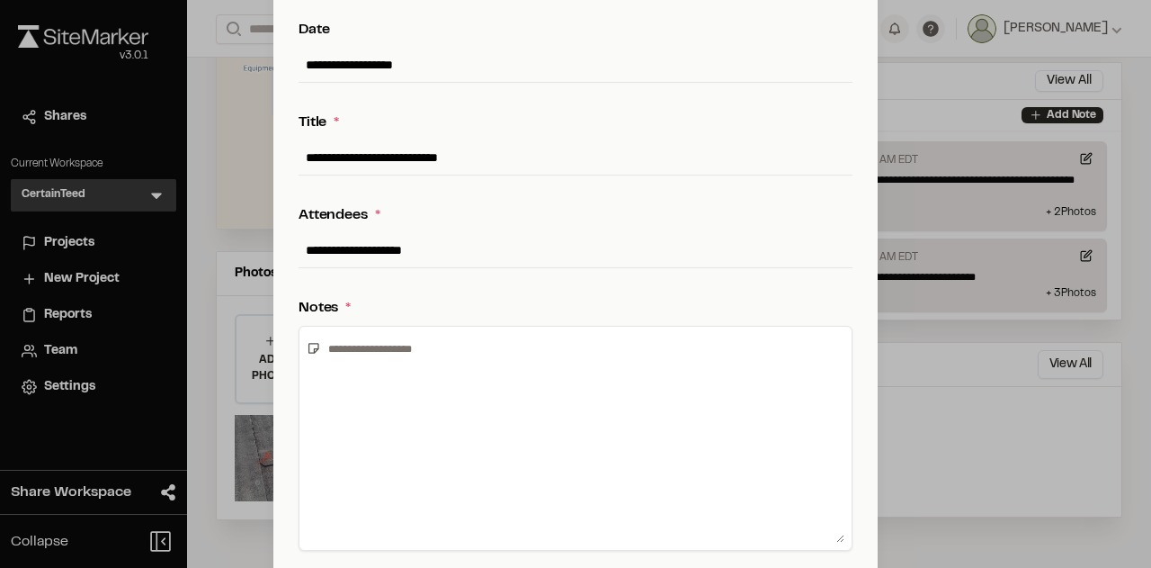
click at [536, 256] on input "**********" at bounding box center [576, 250] width 554 height 34
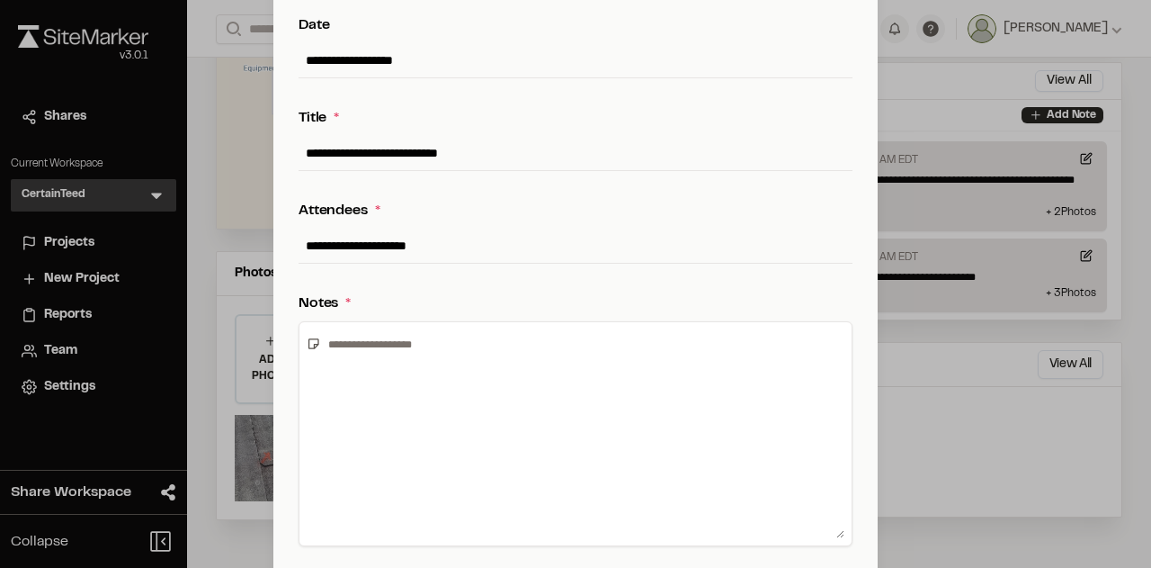
scroll to position [180, 0]
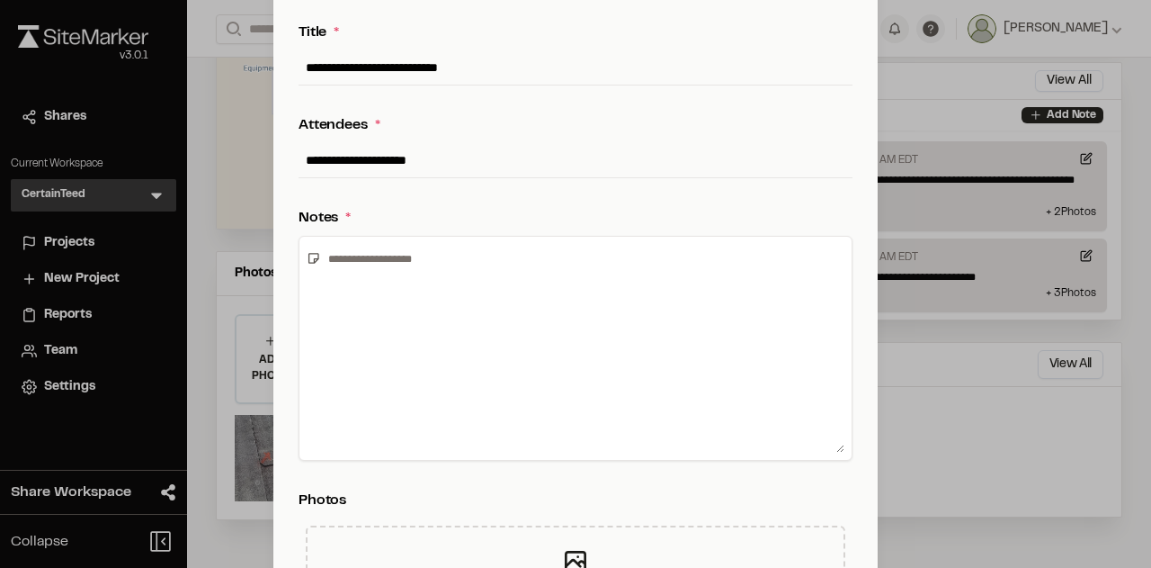
type input "**********"
click at [467, 266] on textarea at bounding box center [583, 348] width 524 height 209
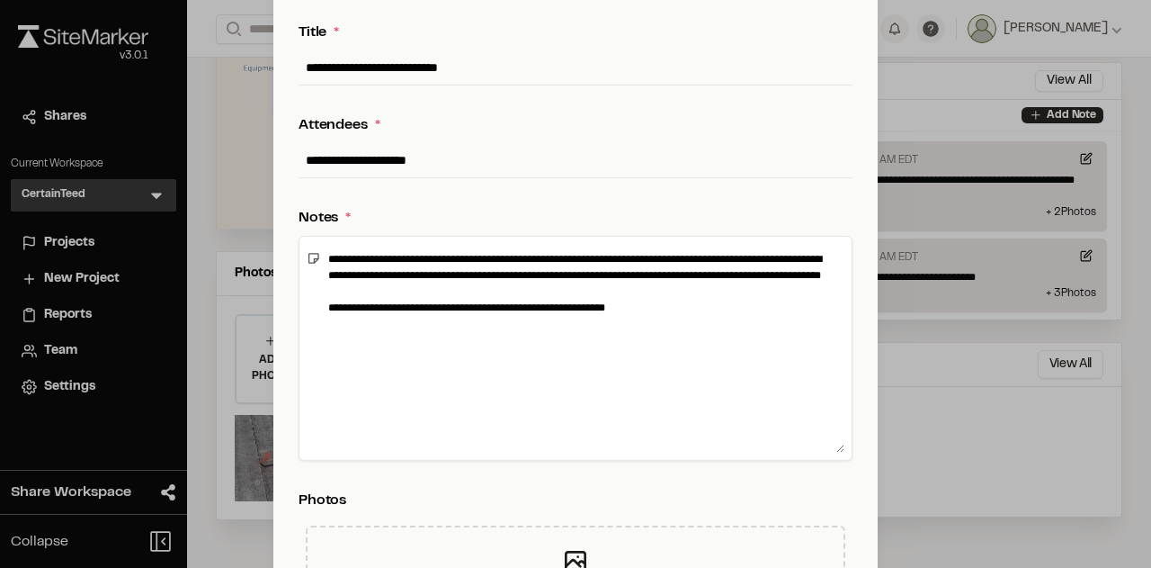
click at [394, 322] on textarea "**********" at bounding box center [583, 348] width 524 height 209
click at [691, 322] on textarea "**********" at bounding box center [583, 348] width 524 height 209
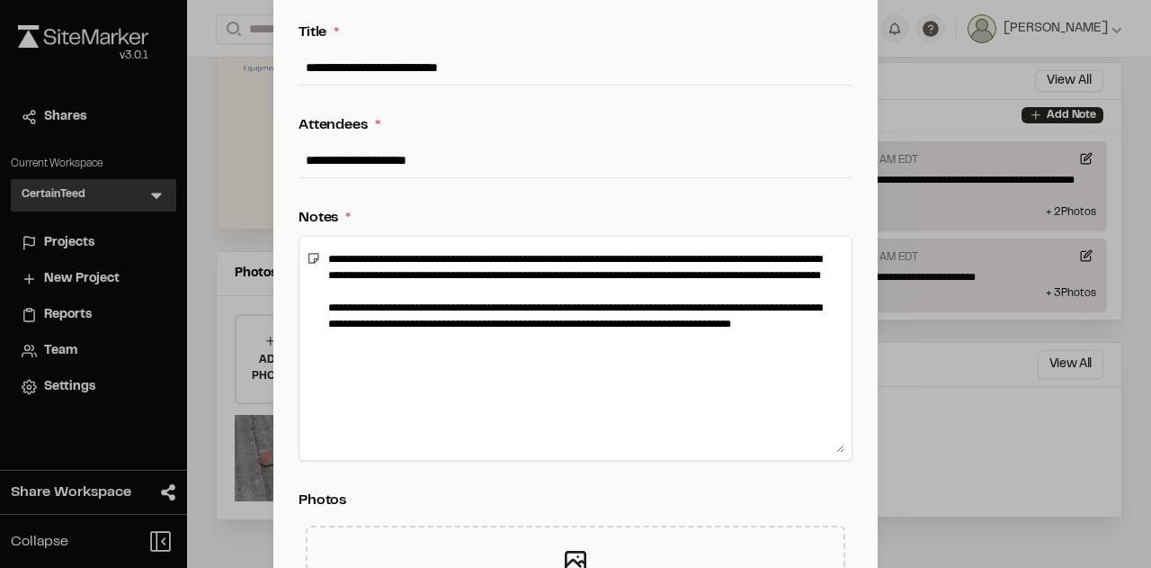
click at [806, 346] on textarea "**********" at bounding box center [583, 348] width 524 height 209
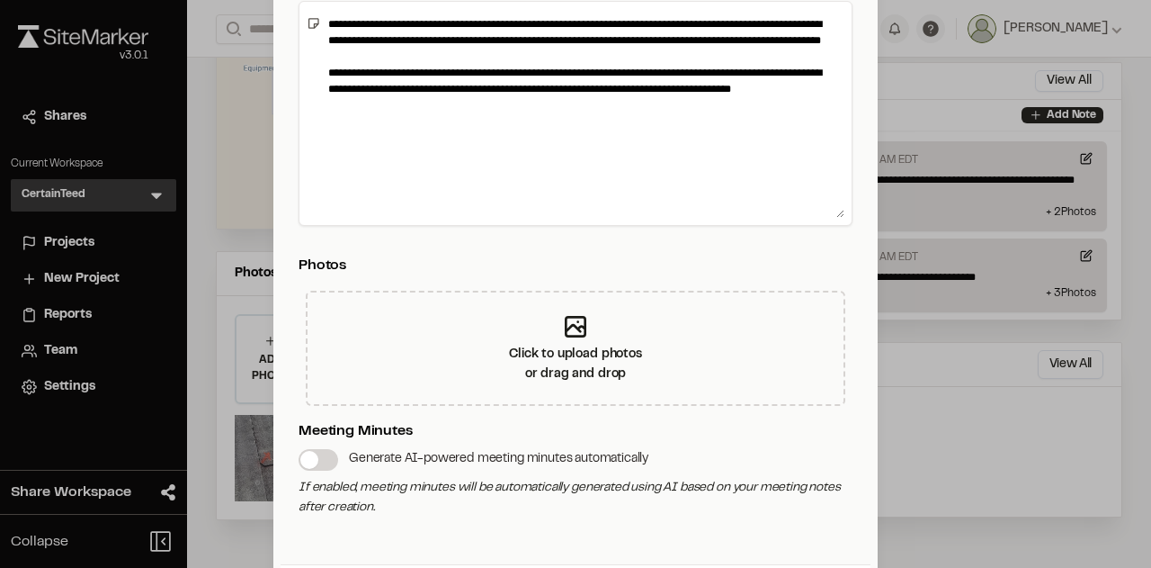
scroll to position [450, 0]
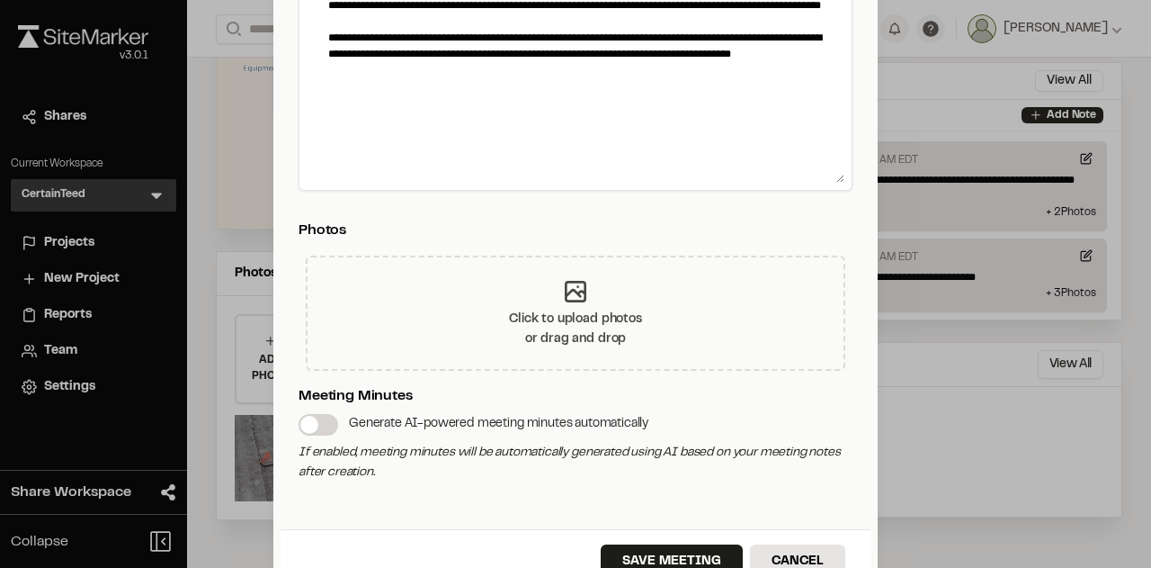
type textarea "**********"
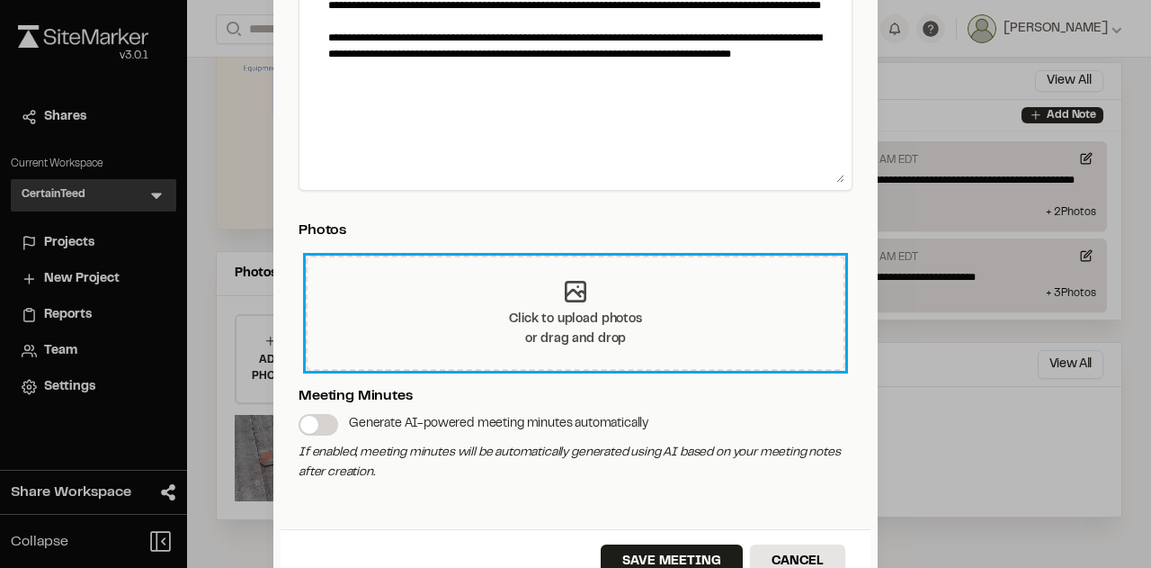
click at [574, 300] on icon at bounding box center [575, 291] width 19 height 19
click at [571, 282] on icon at bounding box center [575, 291] width 29 height 29
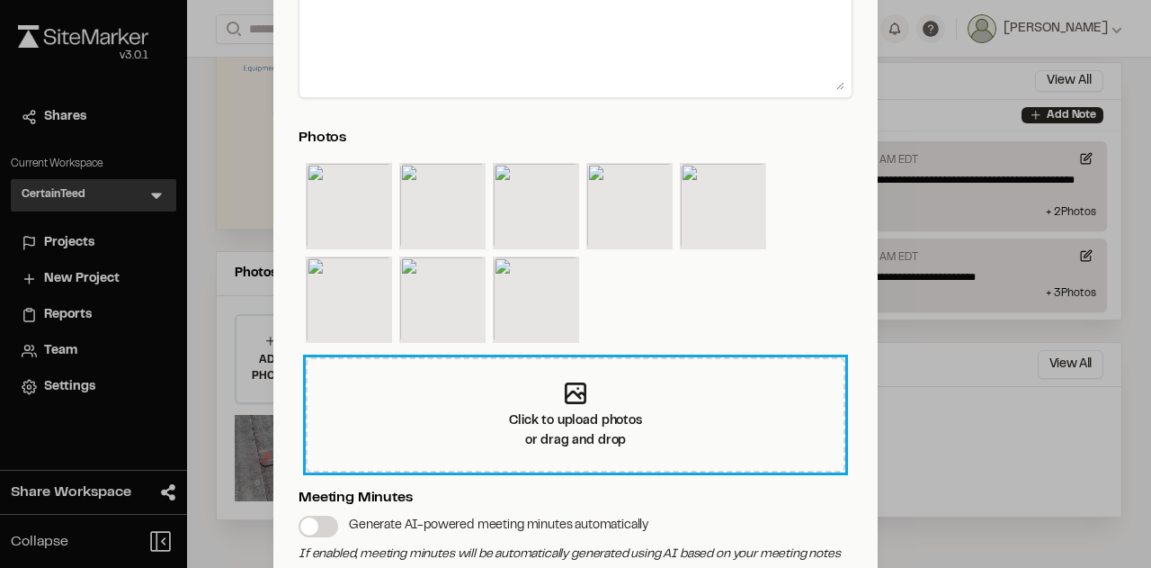
scroll to position [706, 0]
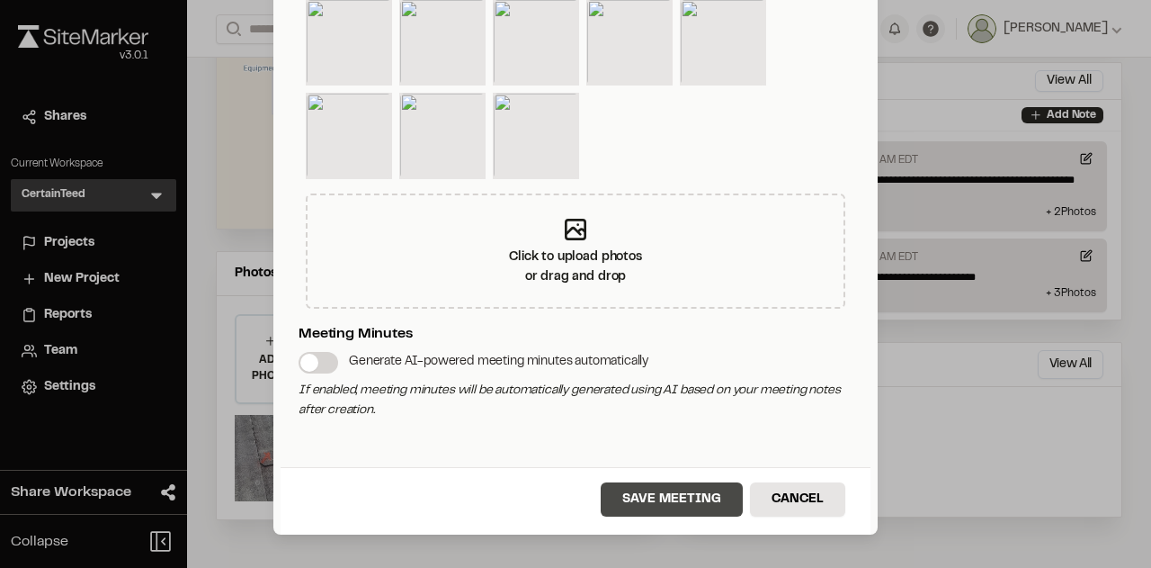
click at [656, 496] on button "Save Meeting" at bounding box center [672, 499] width 142 height 34
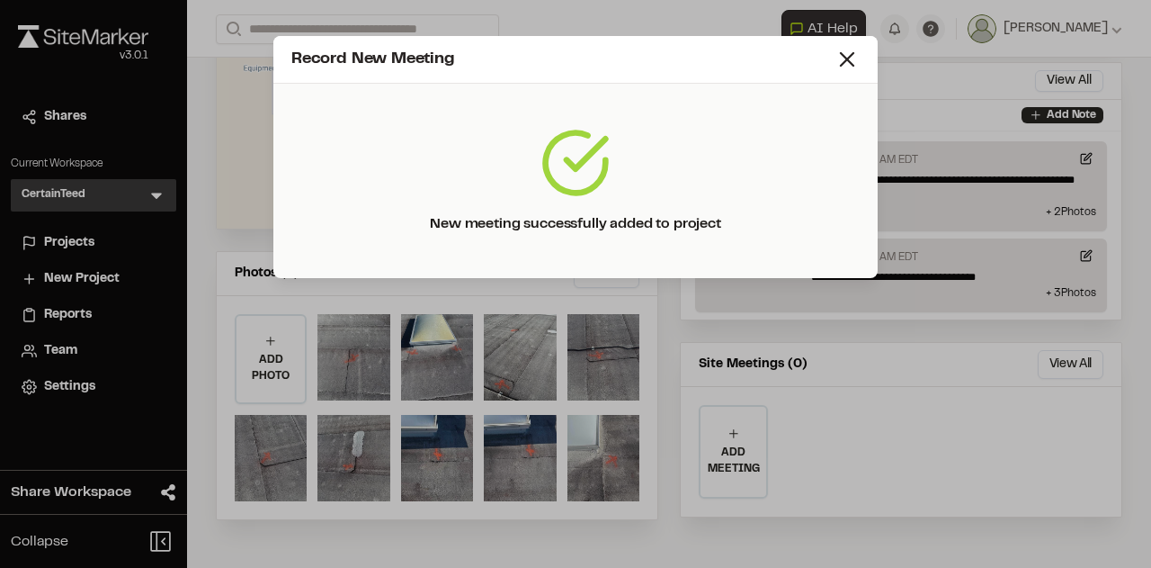
scroll to position [0, 0]
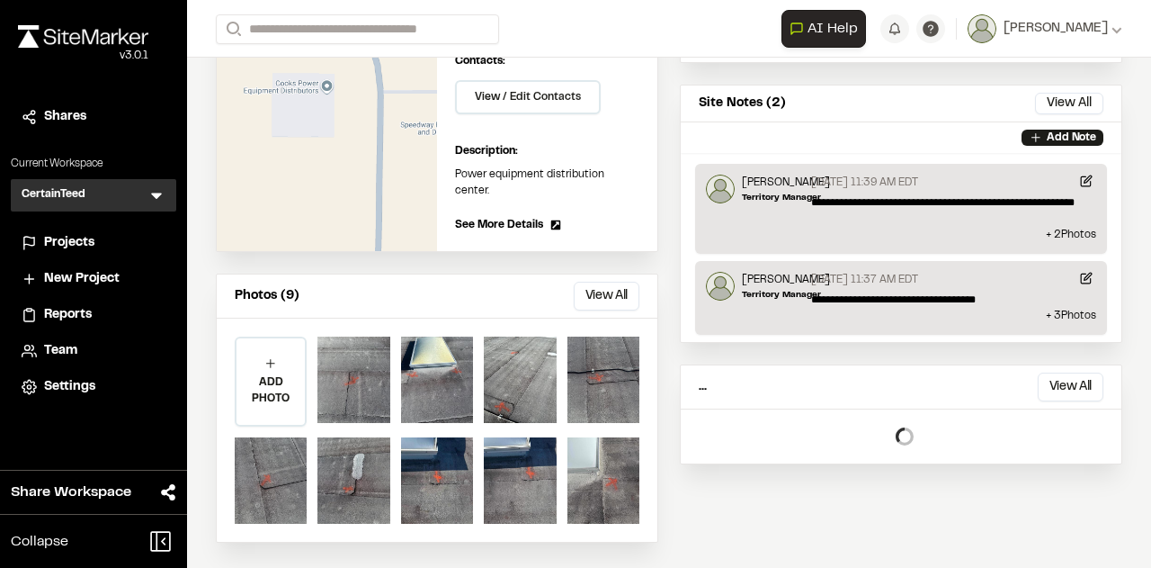
click at [843, 64] on div "**********" at bounding box center [901, 216] width 443 height 651
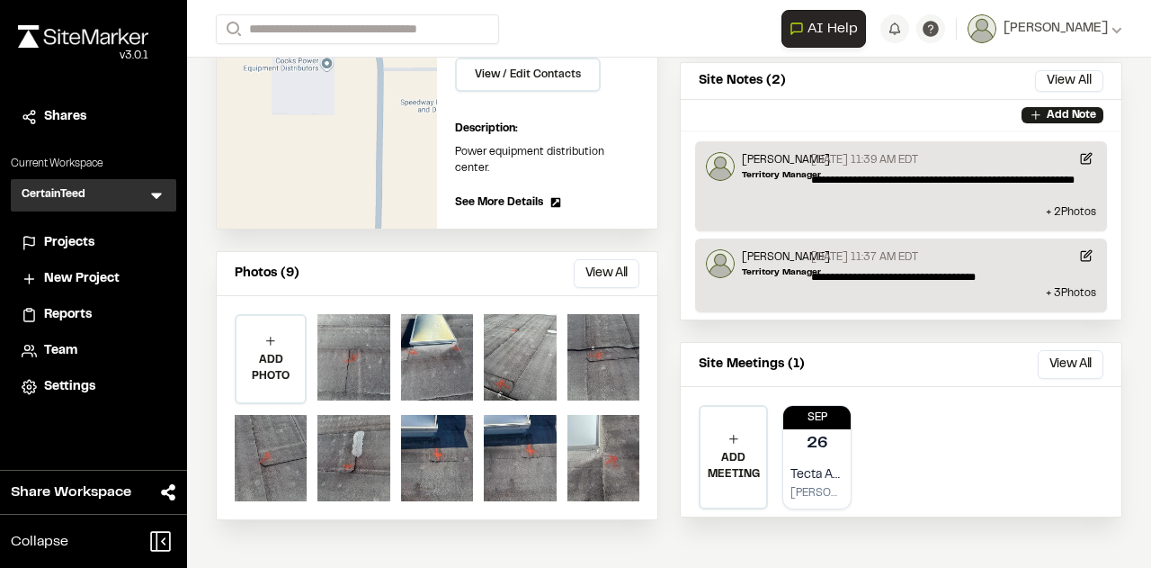
scroll to position [320, 0]
click at [279, 322] on div "ADD PHOTO" at bounding box center [271, 359] width 68 height 86
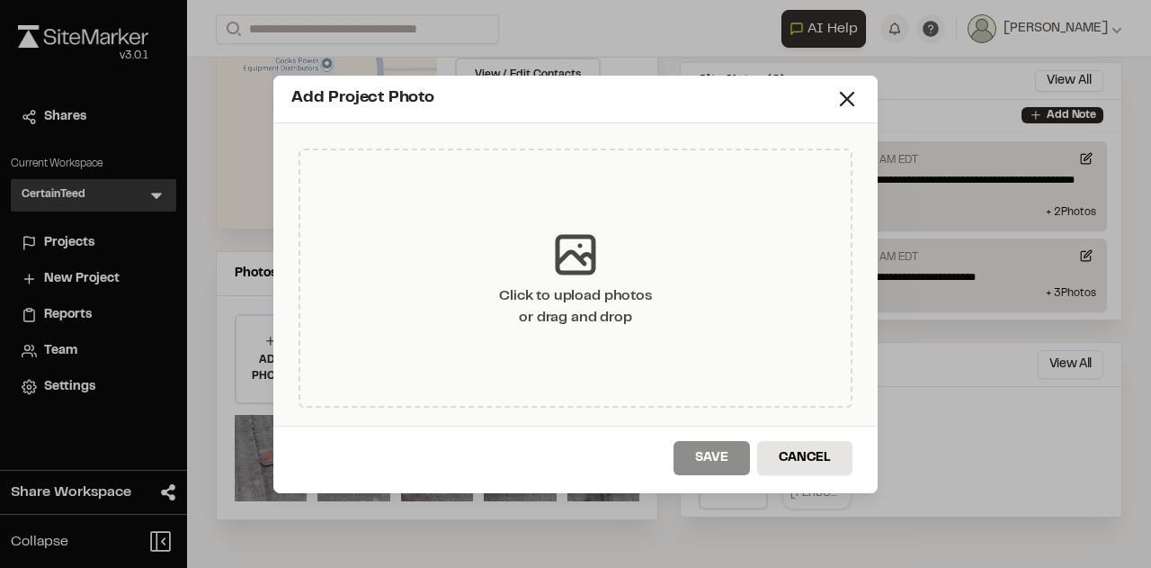
click at [560, 260] on icon at bounding box center [576, 255] width 36 height 36
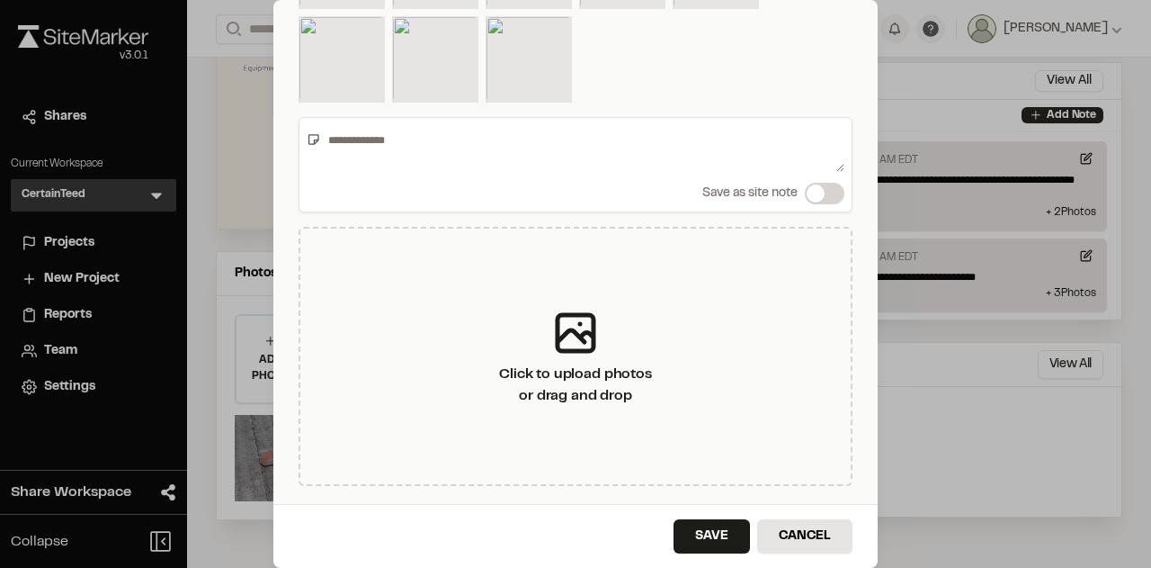
scroll to position [152, 0]
click at [698, 534] on button "Save" at bounding box center [712, 534] width 76 height 34
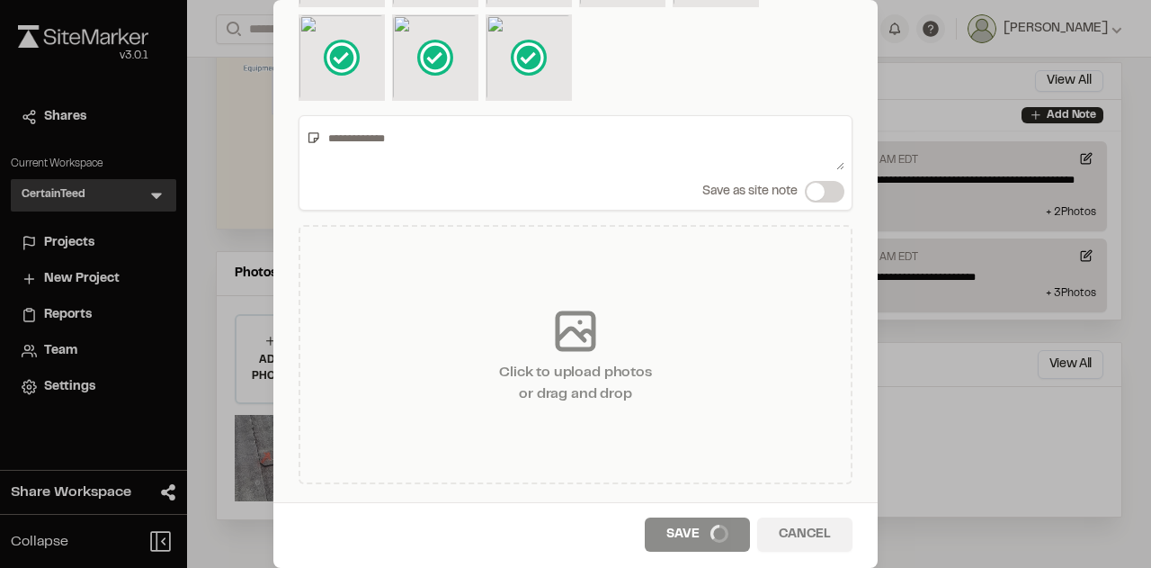
scroll to position [0, 0]
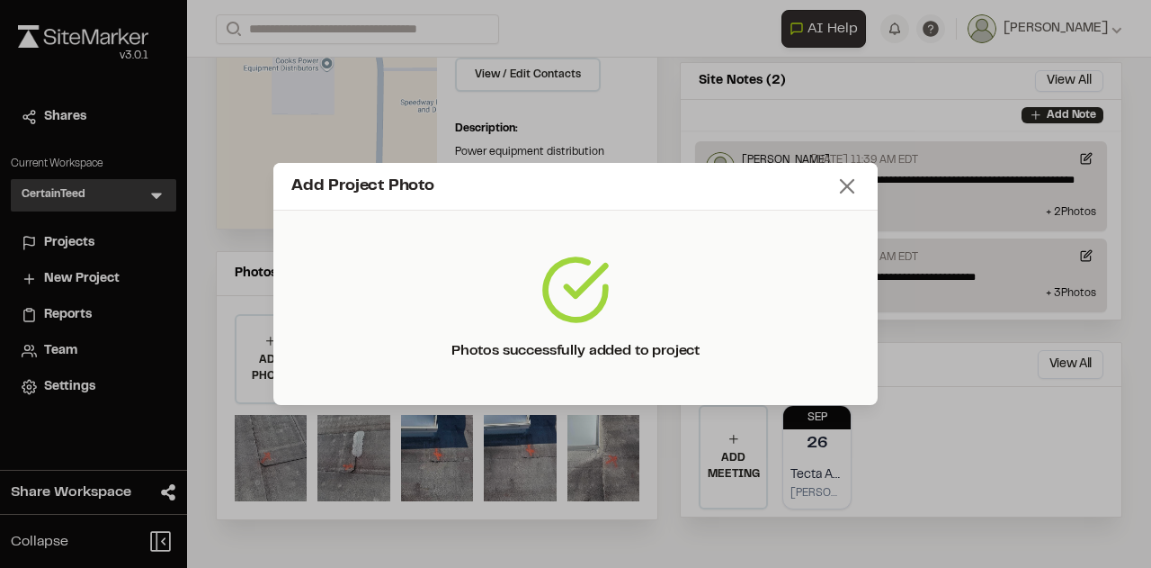
click at [843, 181] on line at bounding box center [847, 186] width 13 height 13
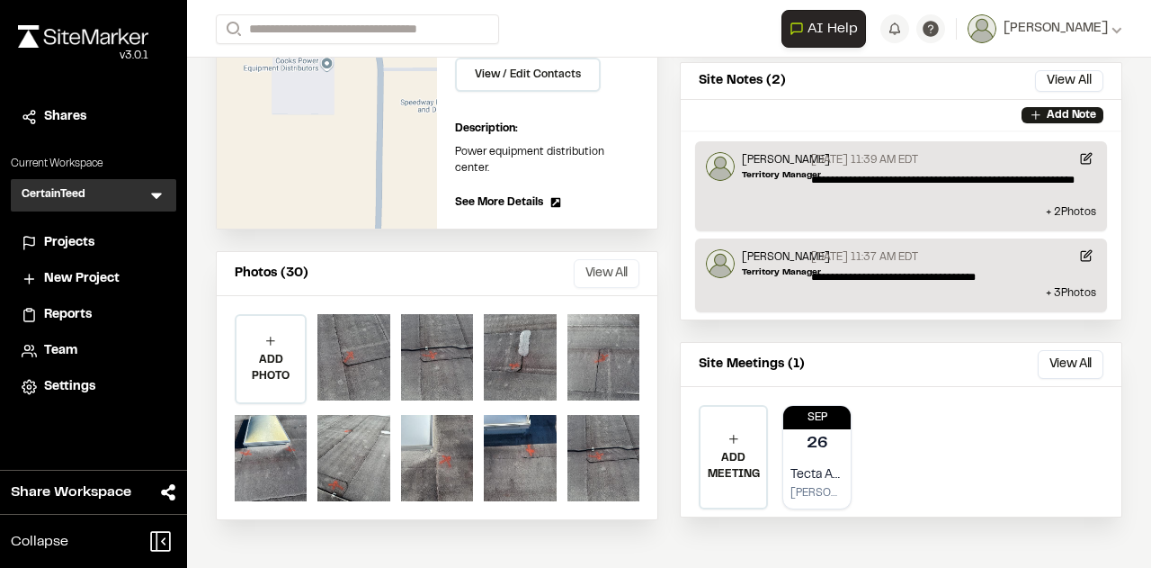
click at [614, 259] on button "View All" at bounding box center [607, 273] width 66 height 29
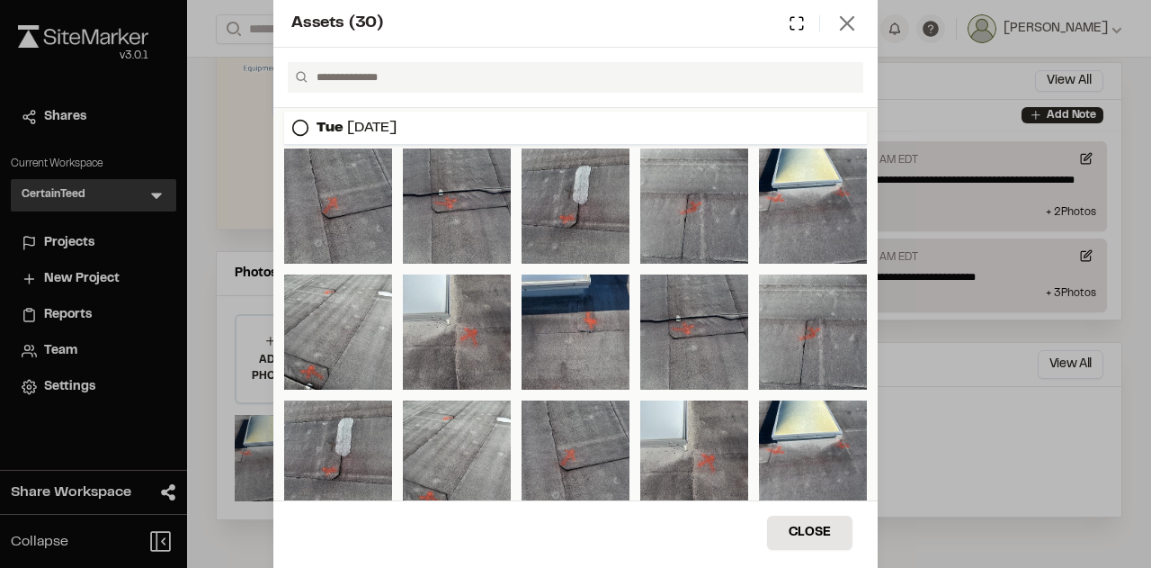
click at [847, 23] on line at bounding box center [847, 23] width 13 height 13
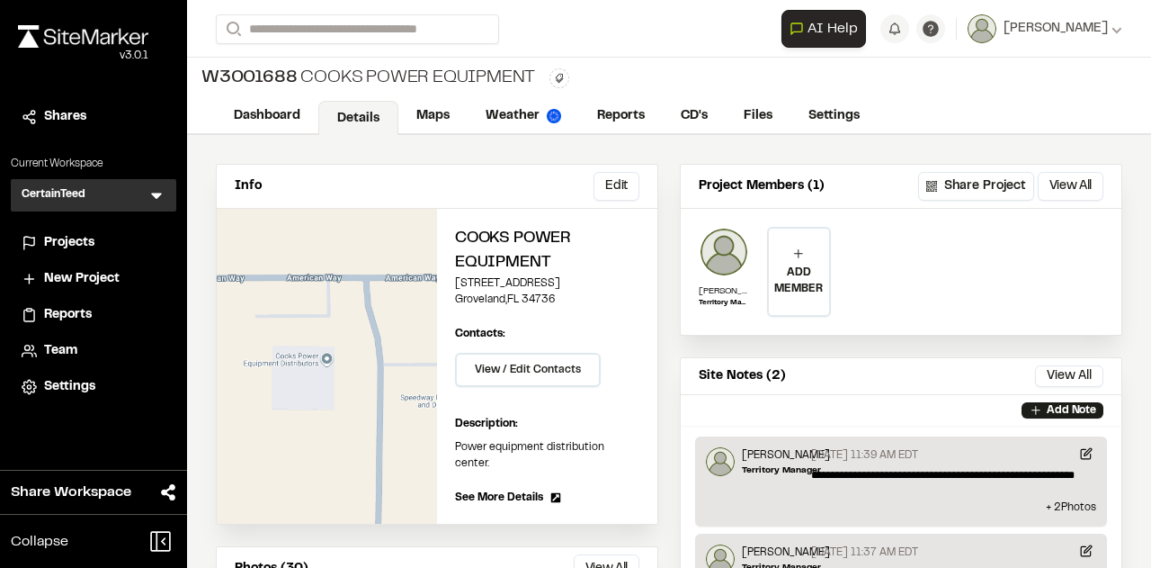
click at [83, 238] on span "Projects" at bounding box center [69, 243] width 50 height 20
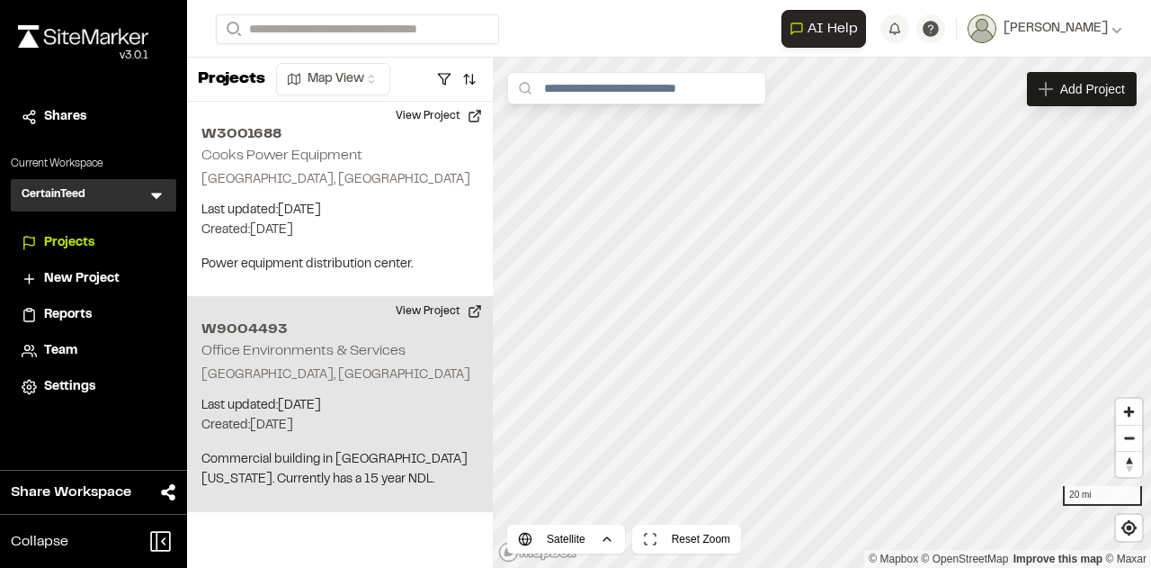
click at [355, 372] on p "[GEOGRAPHIC_DATA], [GEOGRAPHIC_DATA]" at bounding box center [340, 375] width 277 height 20
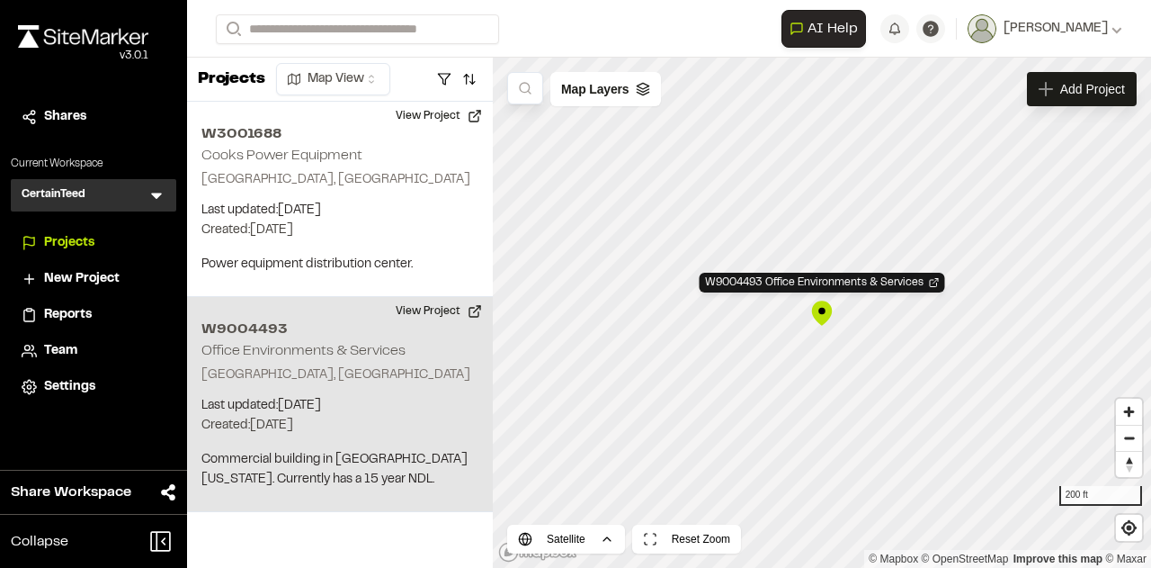
click at [355, 372] on p "[GEOGRAPHIC_DATA], [GEOGRAPHIC_DATA]" at bounding box center [340, 375] width 277 height 20
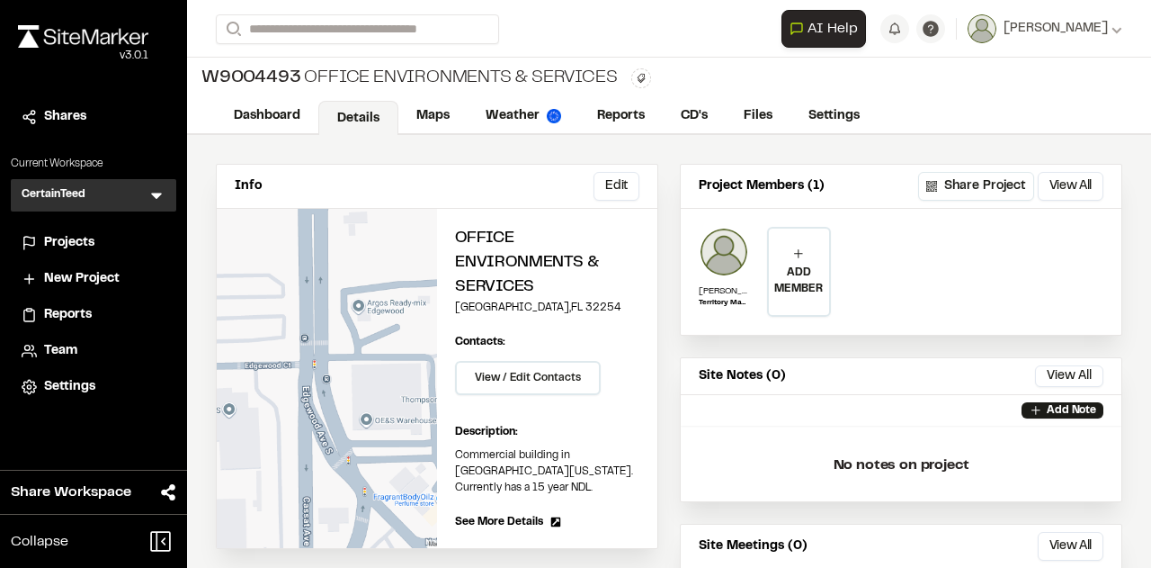
click at [64, 244] on span "Projects" at bounding box center [69, 243] width 50 height 20
